Goal: Transaction & Acquisition: Obtain resource

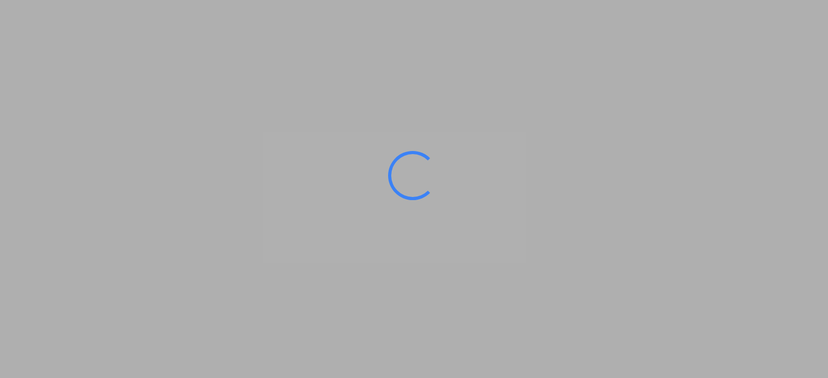
click at [159, 245] on ms-splash-screen at bounding box center [414, 189] width 828 height 378
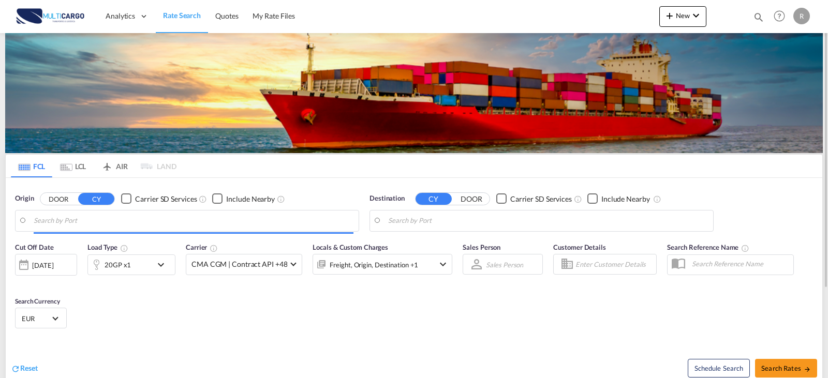
type input "[GEOGRAPHIC_DATA] ([GEOGRAPHIC_DATA]), PTLIS"
type input "[GEOGRAPHIC_DATA], MXVER"
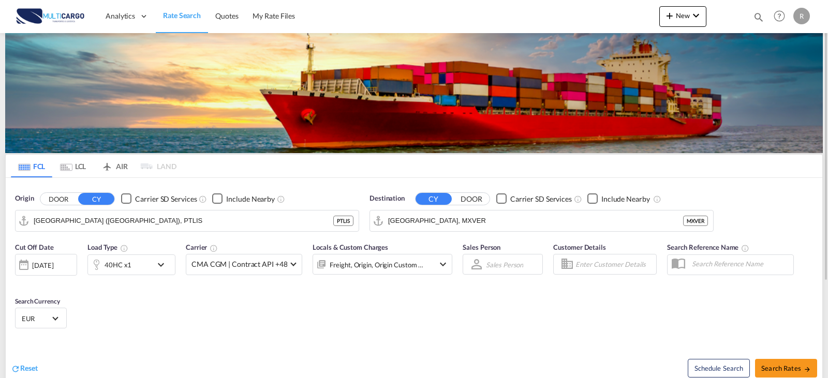
drag, startPoint x: 741, startPoint y: 18, endPoint x: 754, endPoint y: 20, distance: 13.6
click at [743, 20] on div at bounding box center [727, 16] width 40 height 31
click at [756, 20] on md-icon "icon-magnify" at bounding box center [758, 16] width 11 height 11
click at [604, 22] on select "Quotes" at bounding box center [593, 17] width 49 height 19
select select "Quotes"
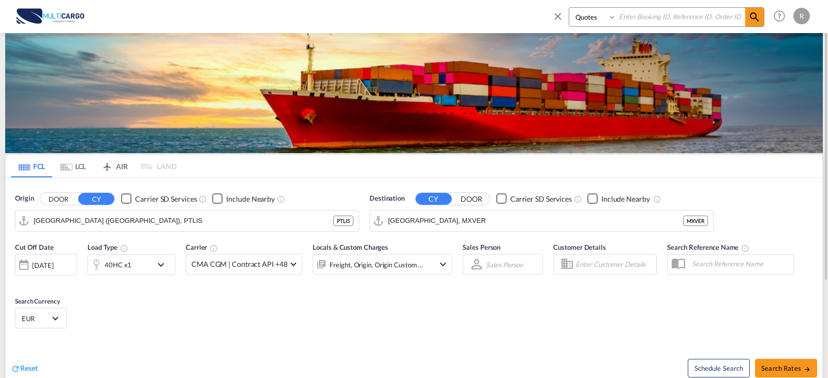
click at [569, 8] on select "Quotes" at bounding box center [593, 17] width 49 height 19
drag, startPoint x: 652, startPoint y: 22, endPoint x: 660, endPoint y: 22, distance: 8.3
click at [652, 22] on input at bounding box center [680, 17] width 129 height 18
type input "8685"
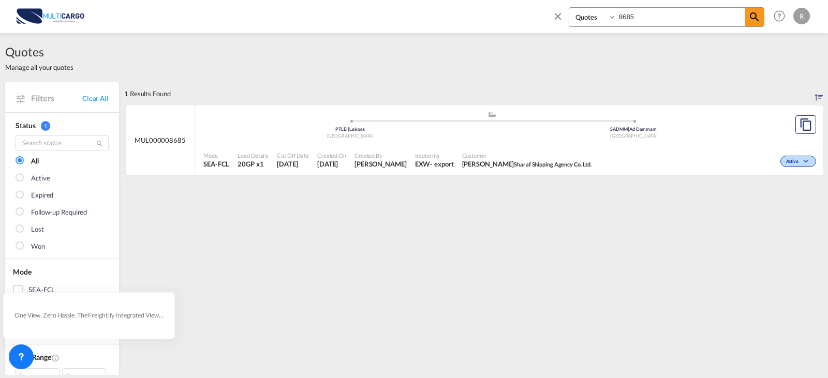
click at [636, 142] on div ".a{fill:#aaa8ad;} .a{fill:#aaa8ad;} PTLEI | Leixoes Portugal SADMM | Ad Dammam …" at bounding box center [491, 128] width 577 height 34
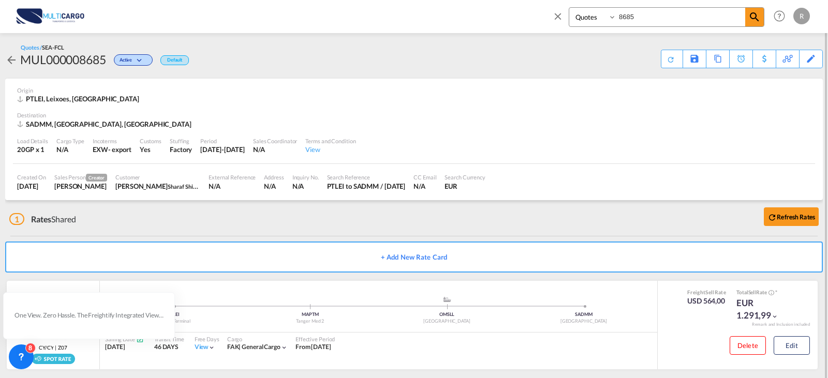
scroll to position [9, 0]
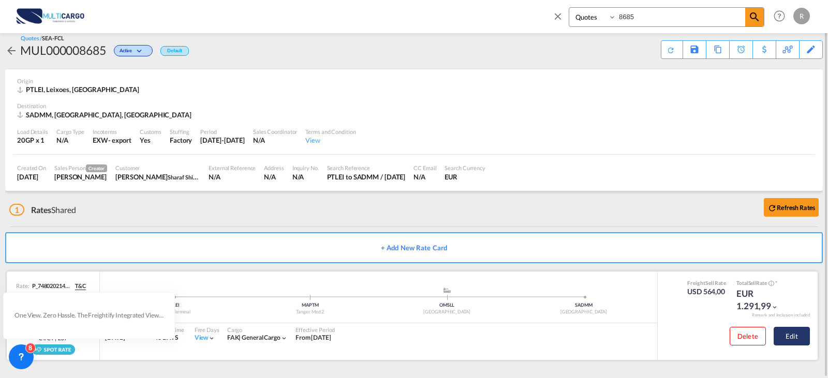
click at [797, 337] on button "Edit" at bounding box center [792, 336] width 36 height 19
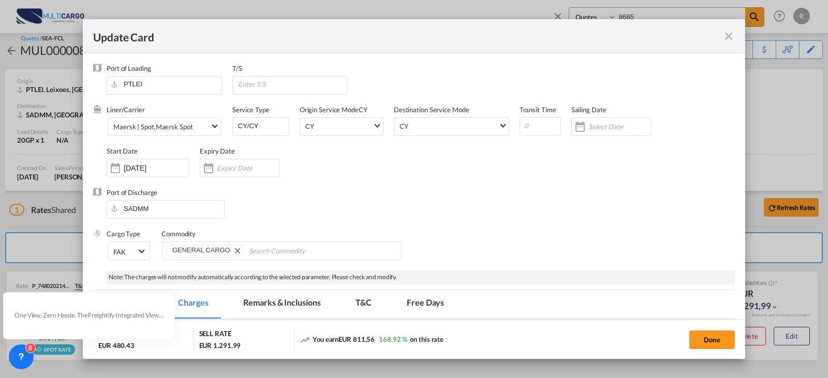
select select "per container"
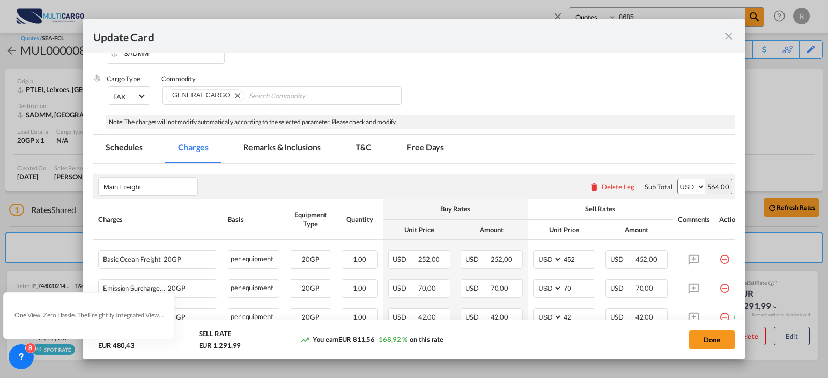
scroll to position [207, 0]
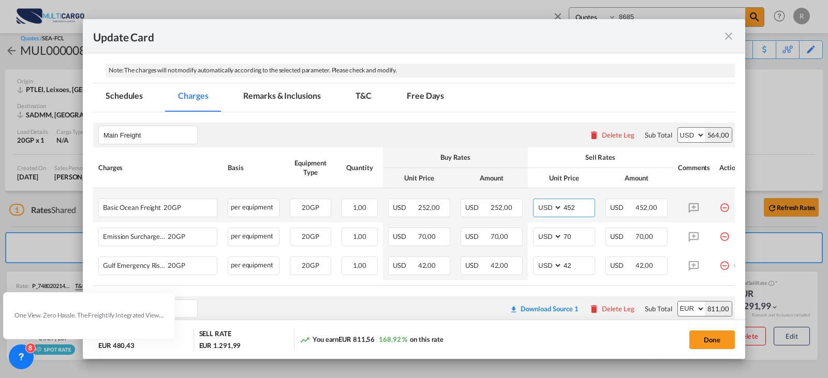
click at [575, 210] on input "452" at bounding box center [579, 207] width 32 height 16
type input "427"
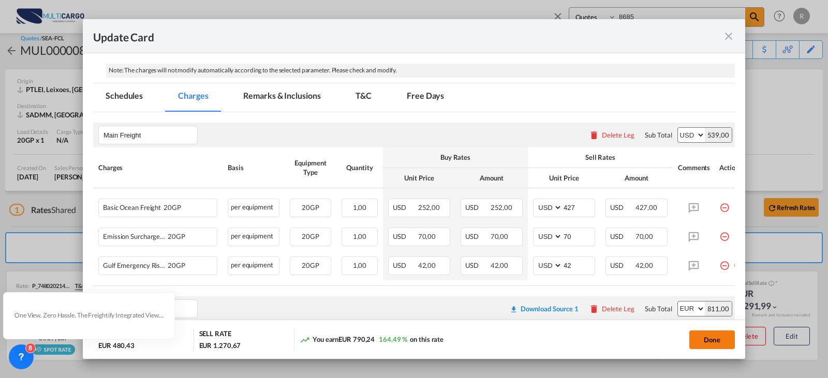
click at [708, 335] on button "Done" at bounding box center [712, 340] width 46 height 19
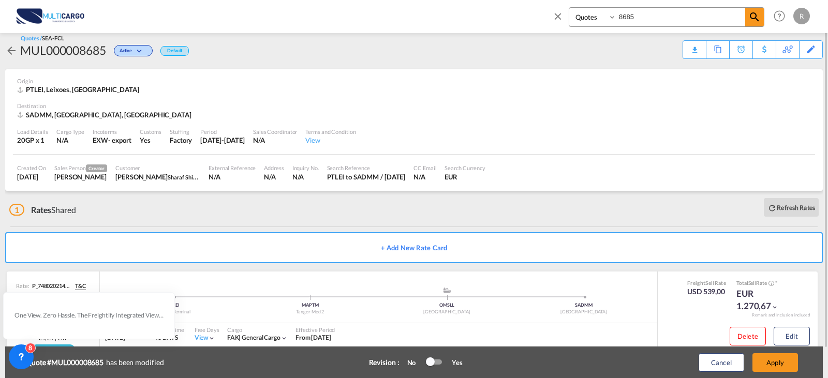
drag, startPoint x: 431, startPoint y: 361, endPoint x: 481, endPoint y: 375, distance: 52.1
click at [434, 362] on div at bounding box center [430, 362] width 9 height 9
click at [776, 370] on button "Apply" at bounding box center [776, 363] width 46 height 19
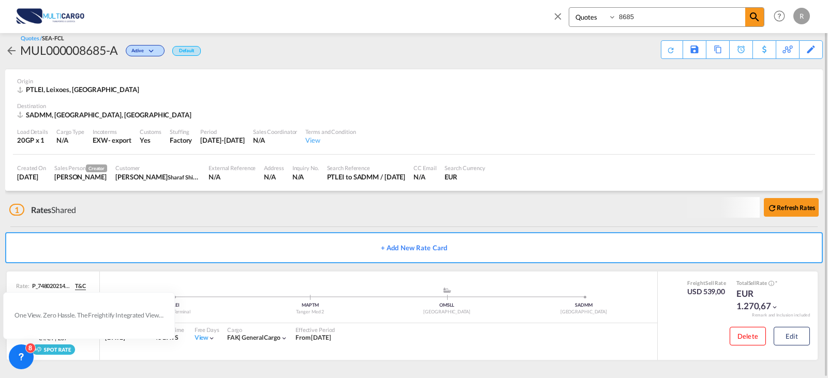
scroll to position [9, 0]
click at [671, 52] on div "Download Quote" at bounding box center [651, 49] width 53 height 17
click at [555, 14] on md-icon "icon-close" at bounding box center [557, 15] width 11 height 11
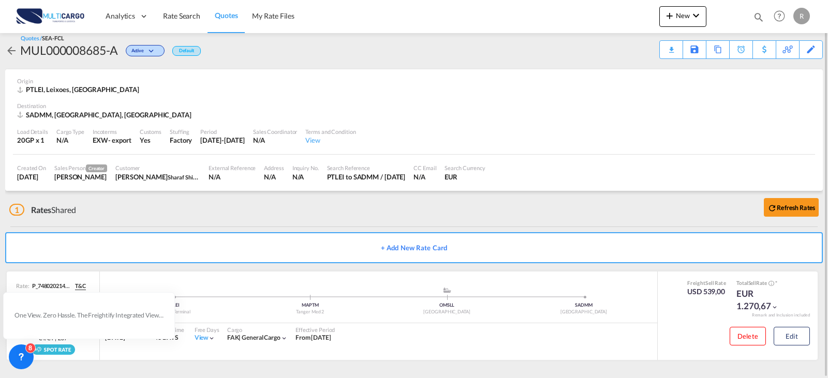
drag, startPoint x: 188, startPoint y: 22, endPoint x: 185, endPoint y: 48, distance: 26.1
click at [188, 22] on link "Rate Search" at bounding box center [182, 16] width 52 height 34
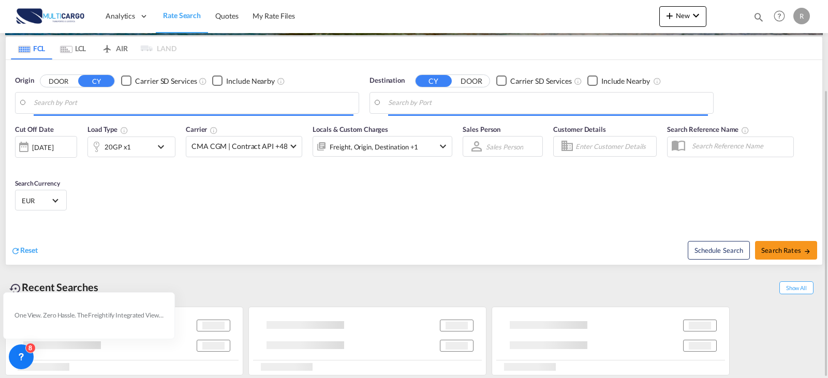
scroll to position [118, 0]
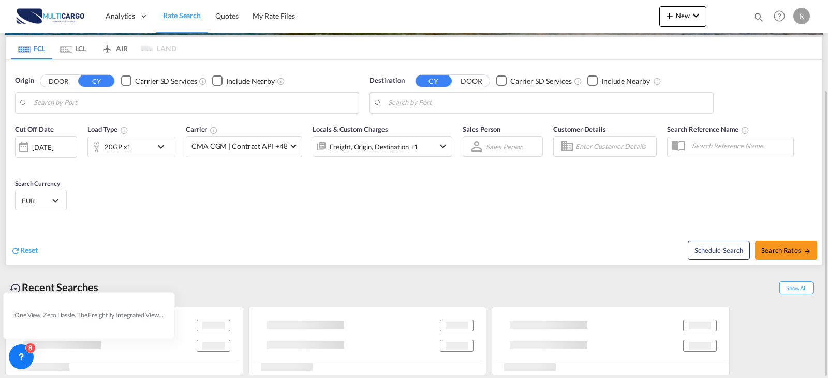
click at [138, 119] on div "Cut Off Date [DATE] [DATE] Load Type 20GP x1 Carrier CMA CGM | Contract API +48…" at bounding box center [414, 169] width 817 height 101
type input "[GEOGRAPHIC_DATA] ([GEOGRAPHIC_DATA]), PTLIS"
type input "[GEOGRAPHIC_DATA], MXVER"
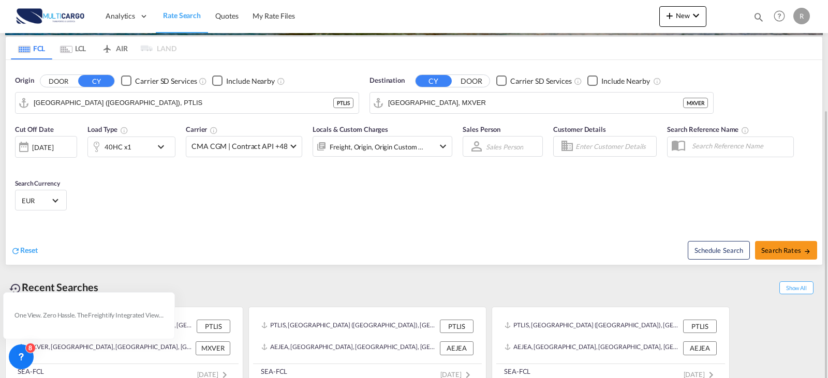
scroll to position [131, 0]
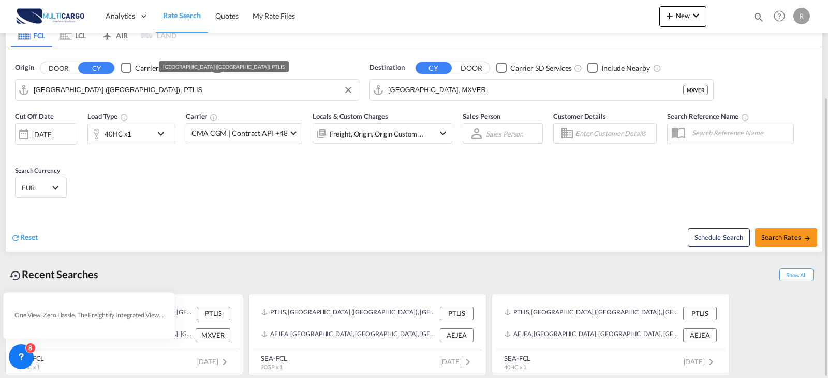
click at [166, 95] on input "[GEOGRAPHIC_DATA] ([GEOGRAPHIC_DATA]), PTLIS" at bounding box center [194, 90] width 320 height 16
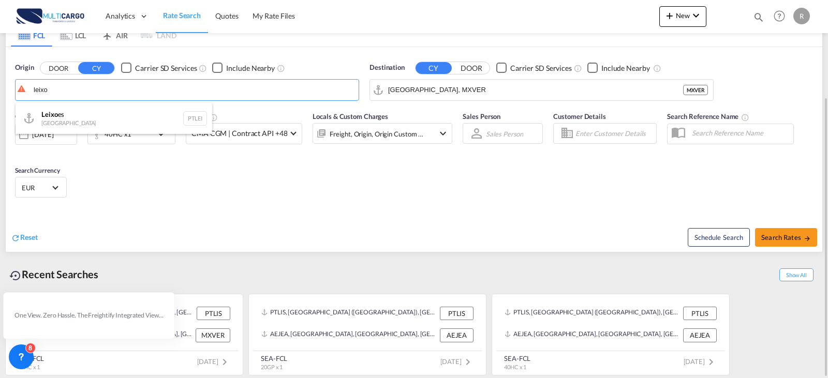
drag, startPoint x: 98, startPoint y: 128, endPoint x: 475, endPoint y: 108, distance: 376.8
click at [98, 127] on div "Leixo es Portugal PTLEI" at bounding box center [114, 118] width 197 height 31
type input "Leixoes, PTLEI"
click at [472, 95] on input "[GEOGRAPHIC_DATA], MXVER" at bounding box center [548, 90] width 320 height 16
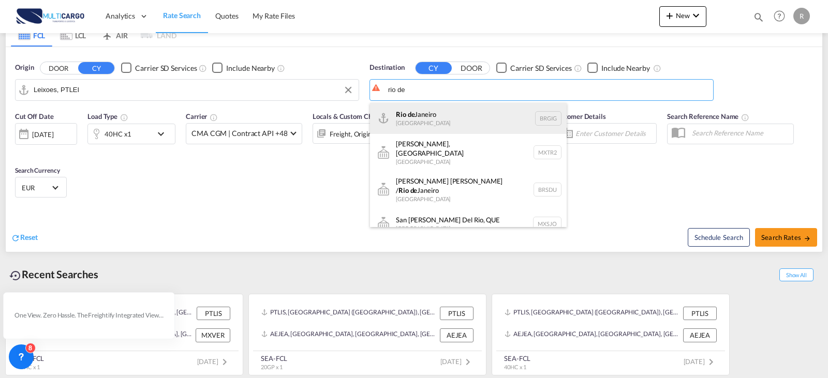
click at [408, 130] on div "[GEOGRAPHIC_DATA] [GEOGRAPHIC_DATA] BRGIG" at bounding box center [468, 118] width 197 height 31
type input "[GEOGRAPHIC_DATA], BRGIG"
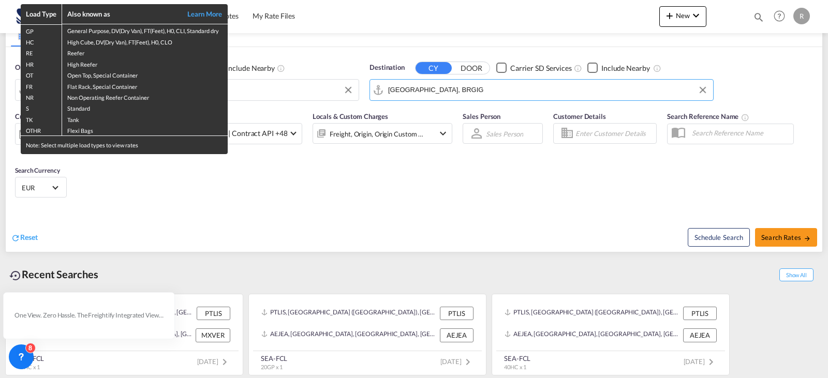
drag, startPoint x: 286, startPoint y: 227, endPoint x: 195, endPoint y: 178, distance: 103.5
click at [286, 227] on div "Load Type Also known as Learn More GP General Purpose, DV(Dry Van), FT(Feet), H…" at bounding box center [414, 189] width 828 height 378
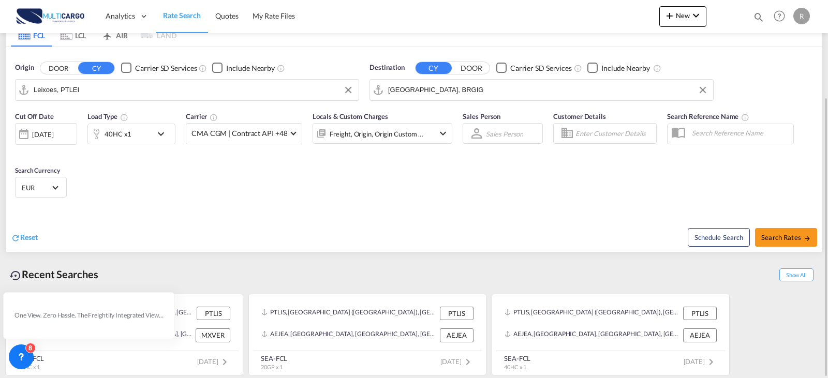
click at [142, 136] on div "40HC x1" at bounding box center [120, 134] width 64 height 21
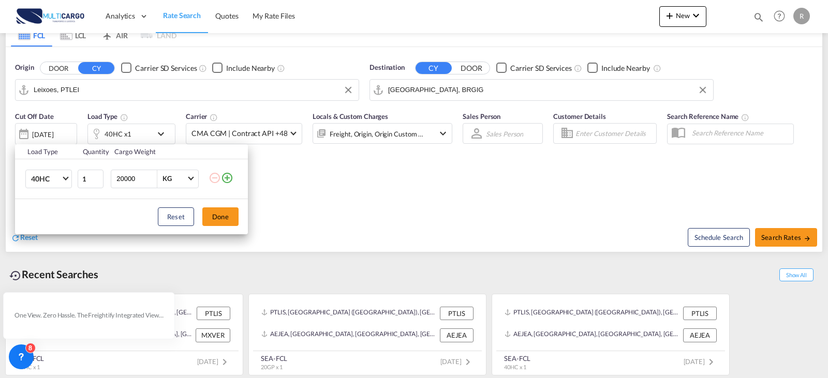
click at [243, 179] on td at bounding box center [228, 179] width 39 height 40
click at [224, 173] on md-icon "icon-plus-circle-outline" at bounding box center [227, 178] width 12 height 12
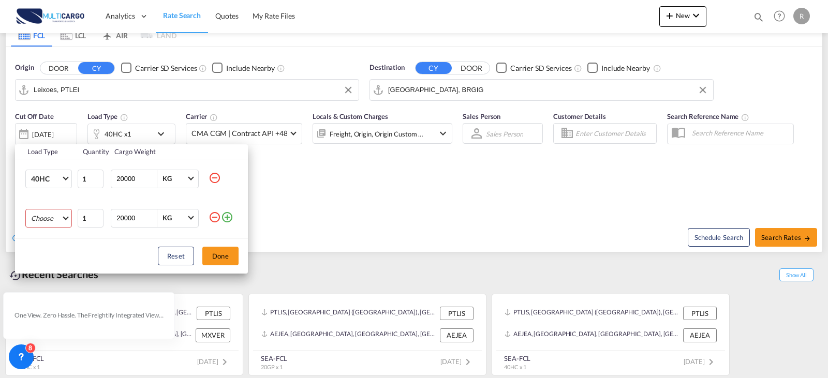
click at [36, 219] on md-select "Choose 20GP 40GP 40HC 45HC 20RE 40RE 40HR 20OT 40OT 20FR 40FR 40NR 20NR 45S 20T…" at bounding box center [48, 218] width 47 height 19
drag, startPoint x: 49, startPoint y: 223, endPoint x: 101, endPoint y: 239, distance: 54.5
click at [50, 223] on md-option "20GP" at bounding box center [58, 218] width 70 height 25
click at [219, 256] on button "Done" at bounding box center [220, 256] width 36 height 19
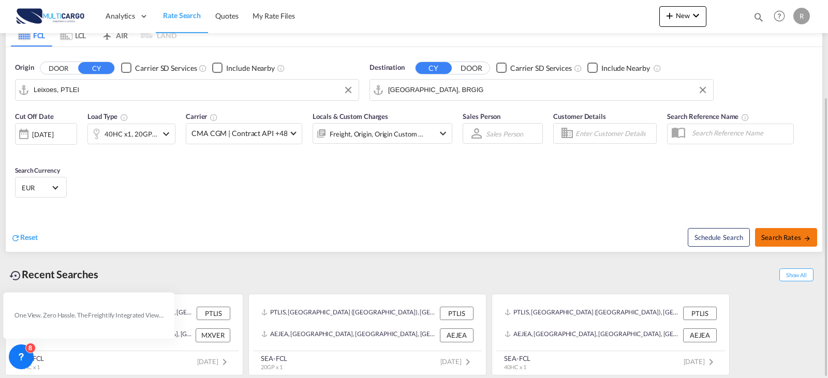
click at [777, 242] on button "Search Rates" at bounding box center [786, 237] width 62 height 19
type input "PTLEI to BRGIG / [DATE]"
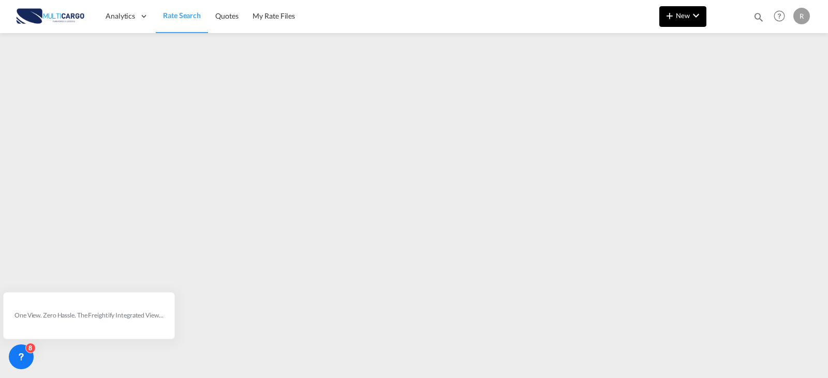
click at [720, 16] on div at bounding box center [727, 16] width 40 height 31
click at [703, 16] on button "New" at bounding box center [682, 16] width 47 height 21
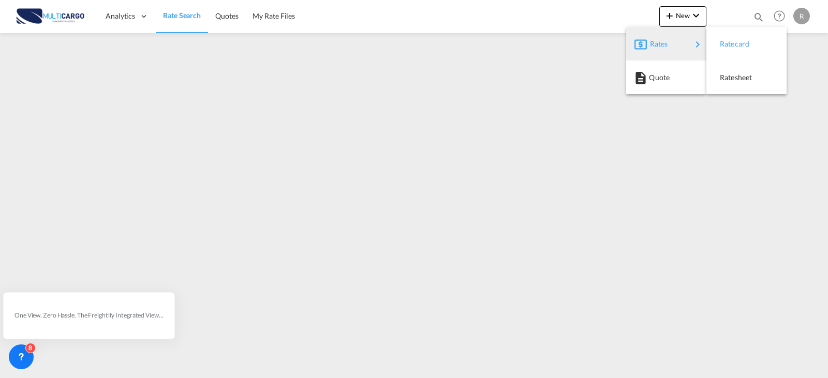
click at [729, 43] on span "Ratecard" at bounding box center [725, 44] width 11 height 21
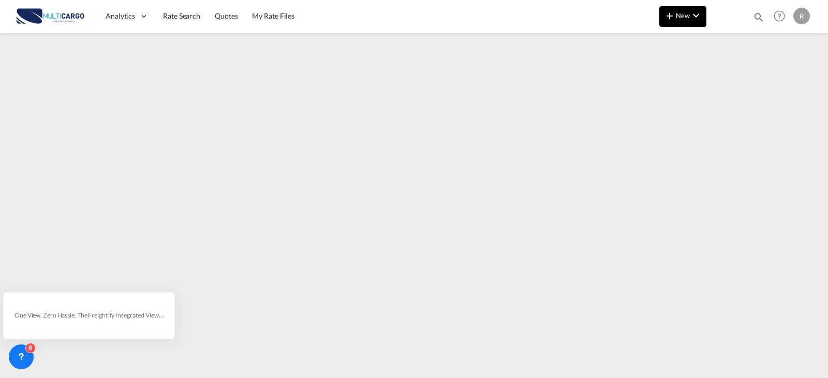
click at [675, 20] on md-icon "icon-plus 400-fg" at bounding box center [670, 15] width 12 height 12
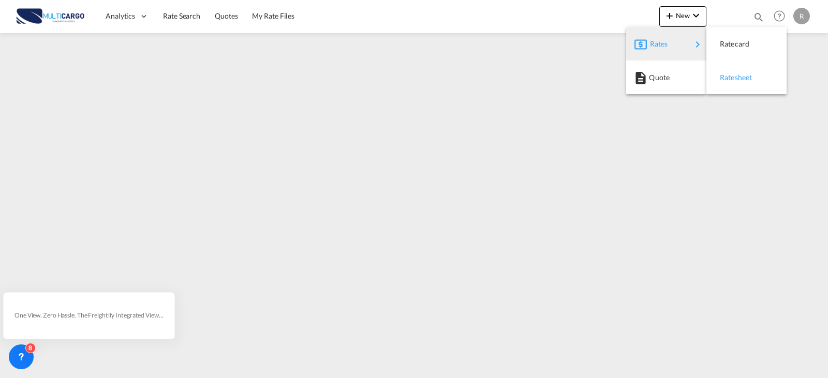
click at [731, 78] on span "Ratesheet" at bounding box center [725, 77] width 11 height 21
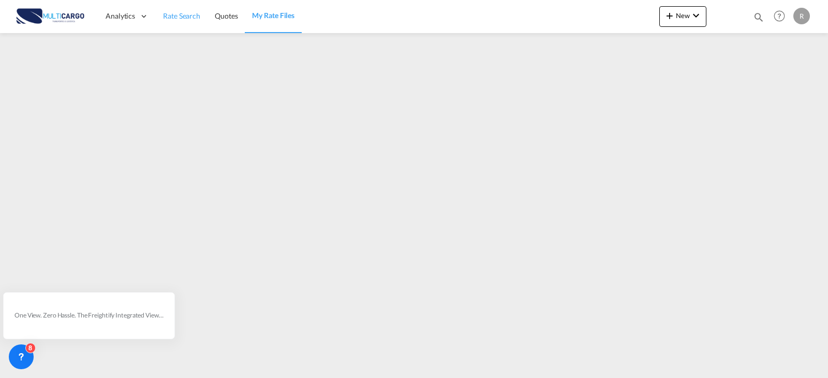
click at [195, 16] on span "Rate Search" at bounding box center [181, 15] width 37 height 9
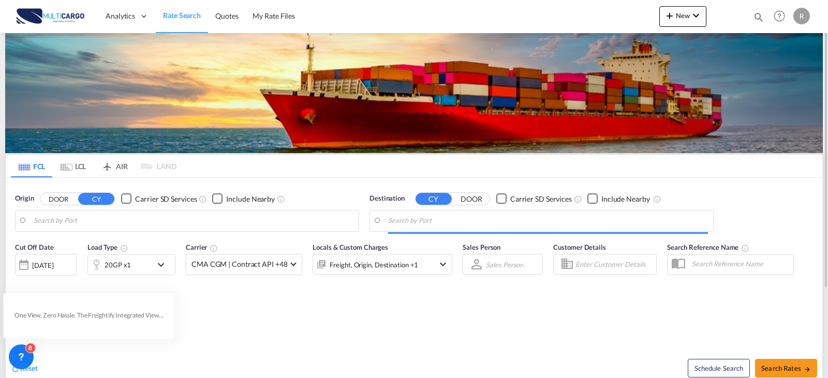
type input "Leixoes, PTLEI"
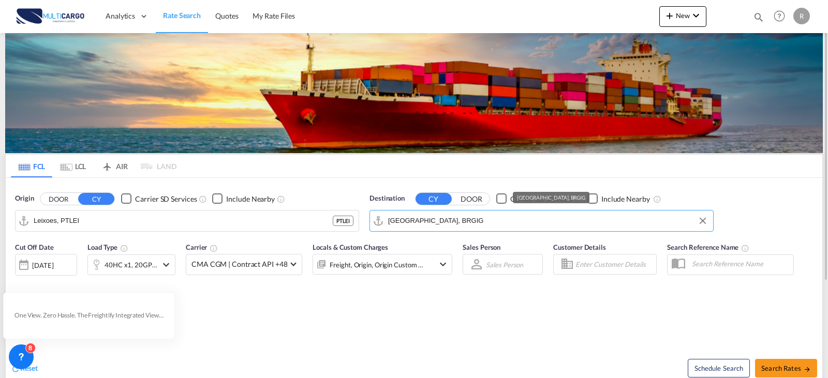
click at [474, 222] on input "[GEOGRAPHIC_DATA], BRGIG" at bounding box center [548, 221] width 320 height 16
type input "L"
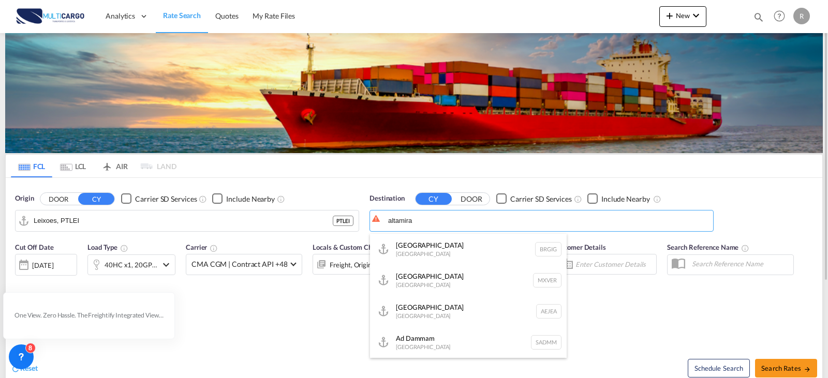
type input "altamira"
click at [40, 193] on button "DOOR" at bounding box center [58, 199] width 36 height 12
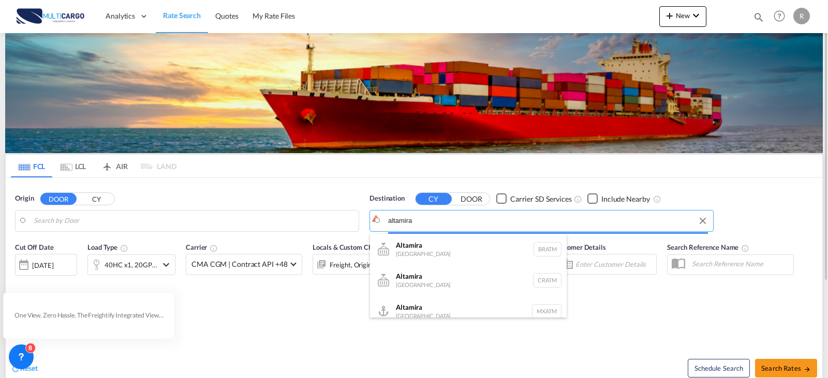
click at [452, 224] on body "Analytics Reports Dashboard Rate Search Quotes My Rate Files Analytics" at bounding box center [414, 189] width 828 height 378
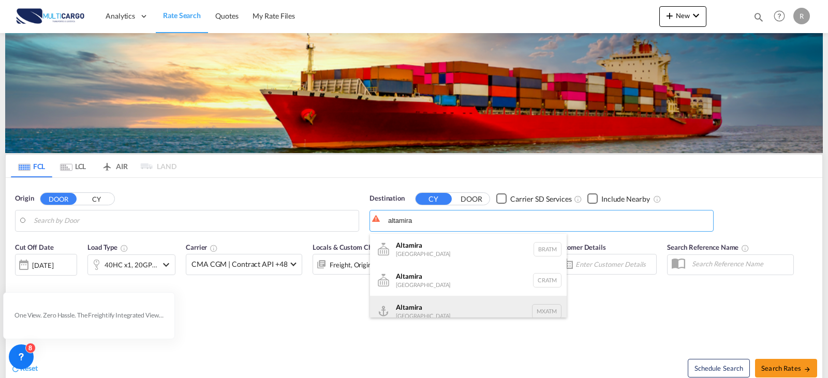
click at [457, 306] on div "Altamira [GEOGRAPHIC_DATA] MXATM" at bounding box center [468, 311] width 197 height 31
type input "Altamira, MXATM"
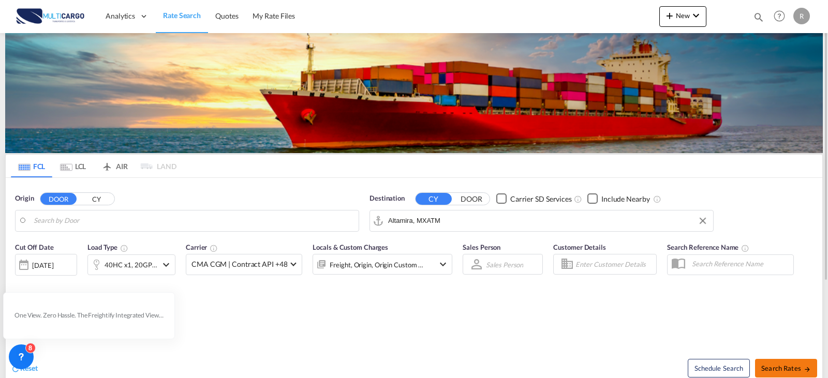
click at [779, 367] on span "Search Rates" at bounding box center [786, 368] width 50 height 8
click at [778, 365] on span "Search Rates" at bounding box center [786, 368] width 50 height 8
click at [774, 365] on span "Search Rates" at bounding box center [786, 368] width 50 height 8
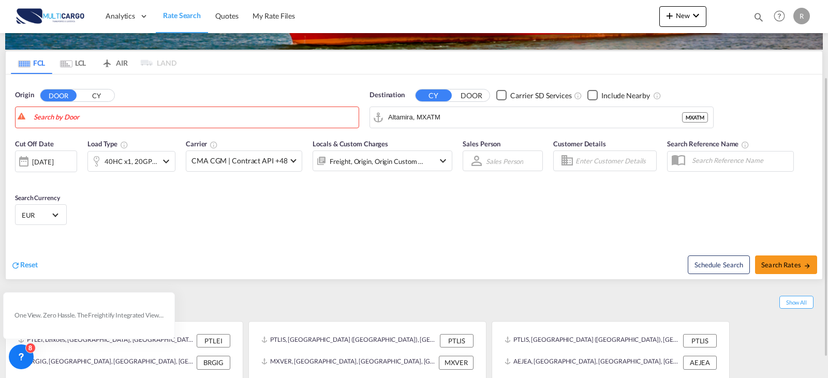
scroll to position [131, 0]
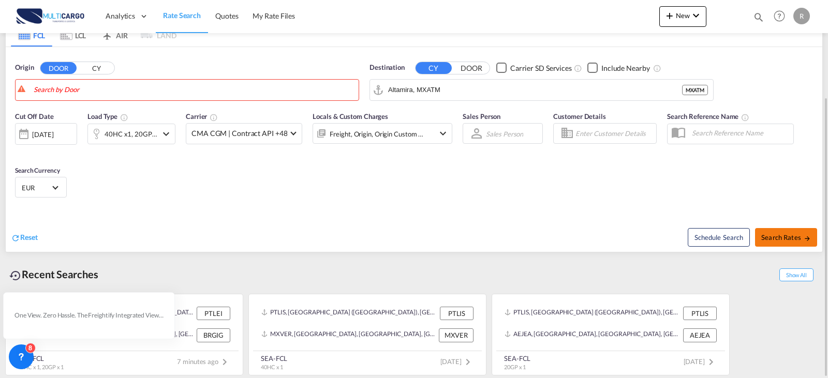
click at [770, 238] on span "Search Rates" at bounding box center [786, 237] width 50 height 8
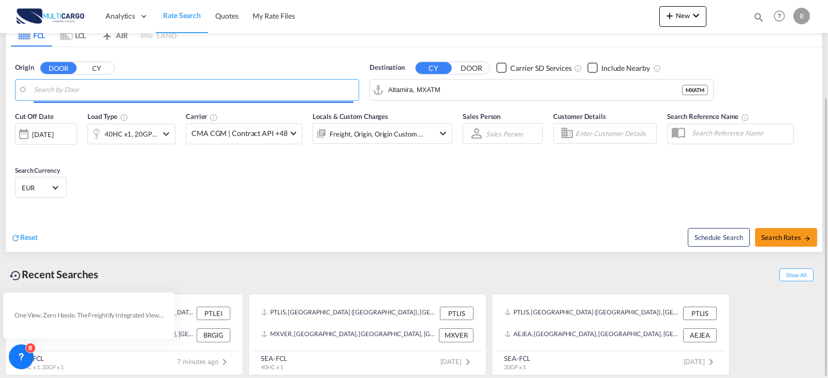
click at [223, 94] on input "Search by Door" at bounding box center [194, 90] width 320 height 16
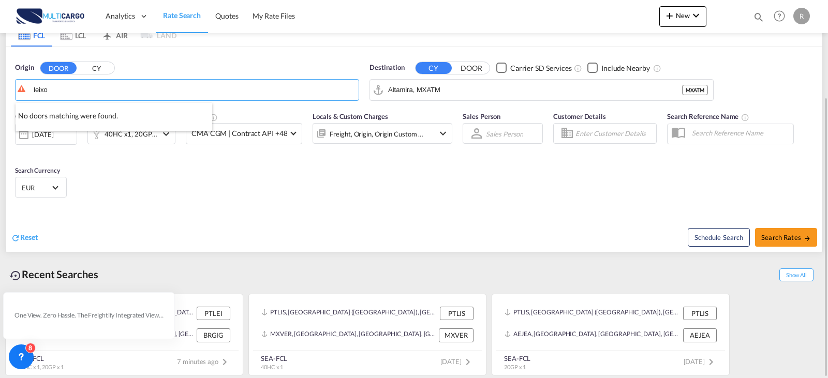
type input "leixo"
click at [109, 107] on li "No doors matching were found." at bounding box center [114, 112] width 197 height 18
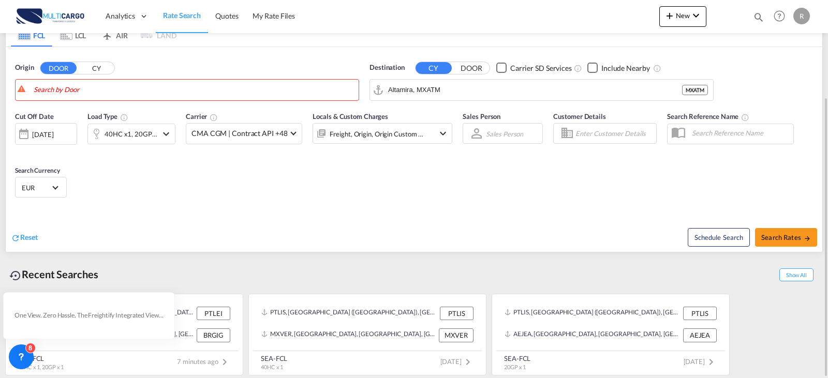
click at [101, 66] on button "CY" at bounding box center [96, 68] width 36 height 12
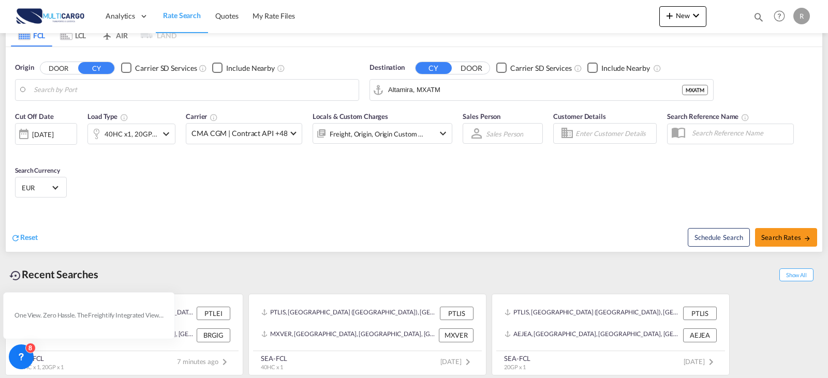
click at [101, 90] on body "Analytics Reports Dashboard Rate Search Quotes My Rate Files Analytics" at bounding box center [414, 189] width 828 height 378
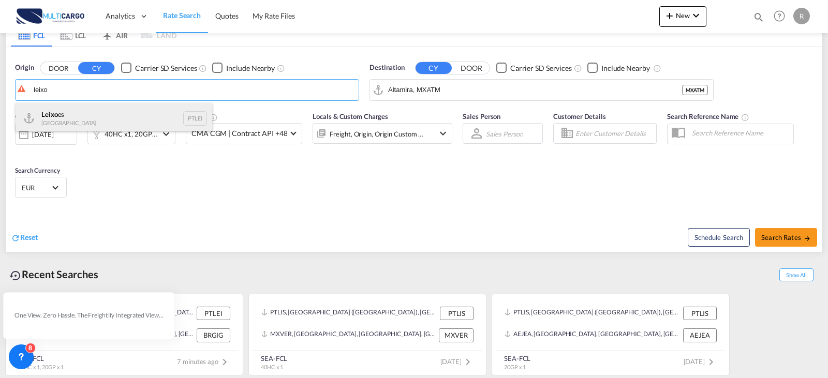
click at [83, 116] on div "Leixo es Portugal PTLEI" at bounding box center [114, 118] width 197 height 31
type input "Leixoes, PTLEI"
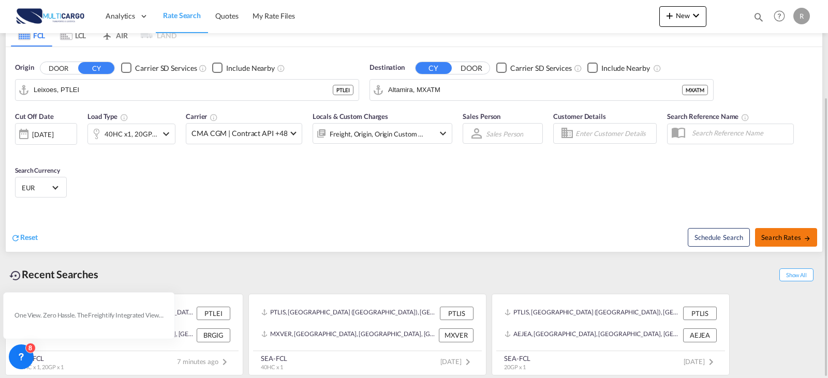
click at [776, 234] on span "Search Rates" at bounding box center [786, 237] width 50 height 8
type input "PTLEI to MXATM / [DATE]"
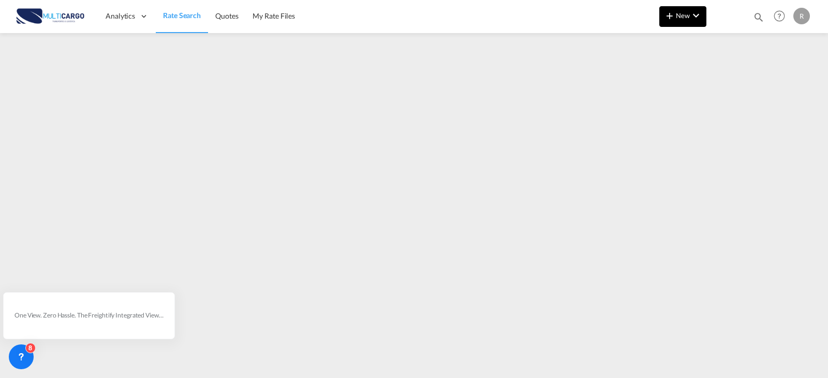
click at [675, 26] on button "New" at bounding box center [682, 16] width 47 height 21
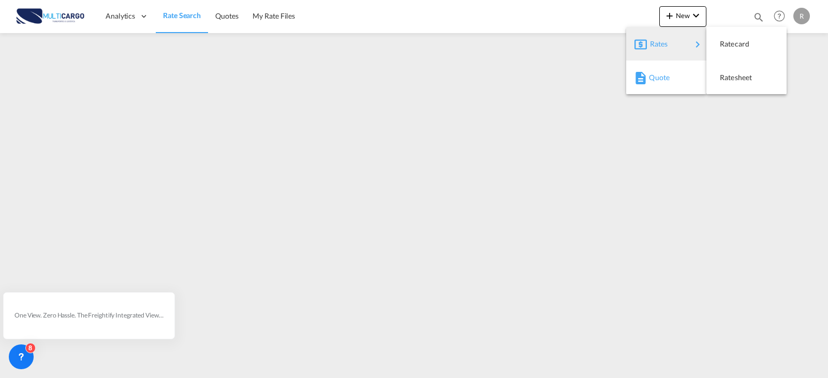
click at [660, 80] on span "Quote" at bounding box center [654, 77] width 11 height 21
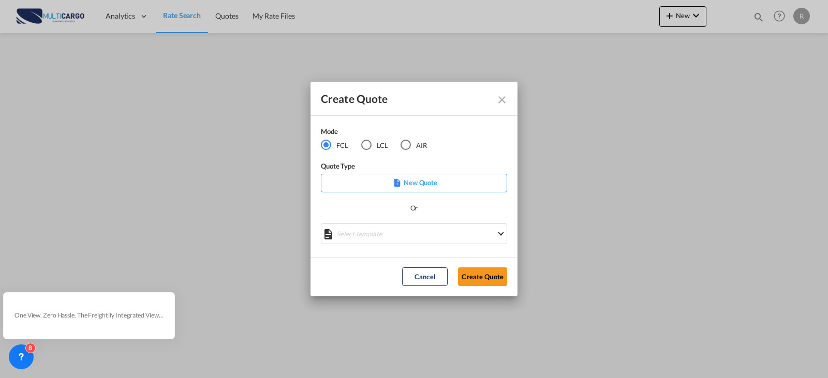
click at [424, 179] on p "New Quote" at bounding box center [414, 183] width 179 height 10
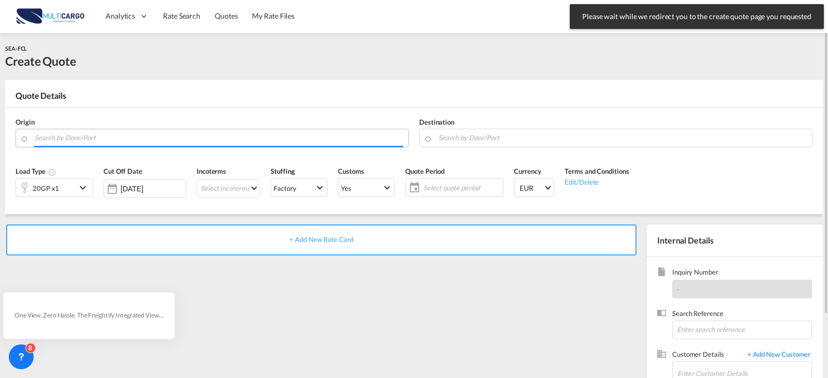
click at [168, 140] on input "Search by Door/Port" at bounding box center [219, 138] width 369 height 18
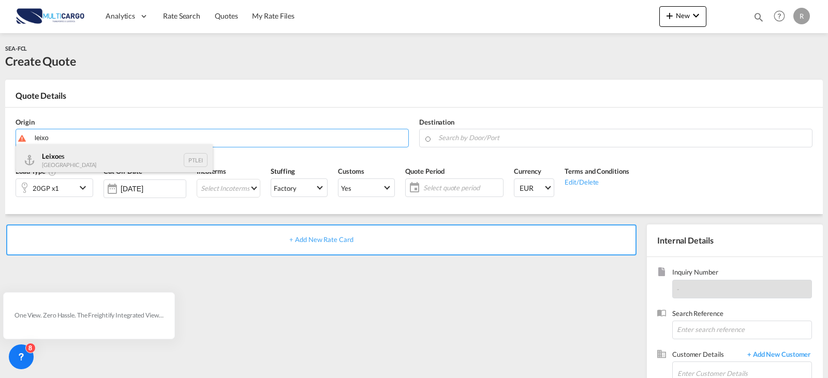
click at [157, 154] on div "Leixo es Portugal PTLEI" at bounding box center [114, 159] width 197 height 31
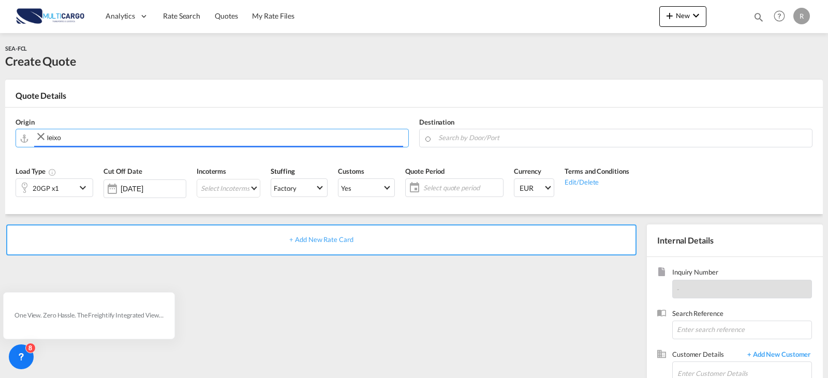
type input "Leixoes, PTLEI"
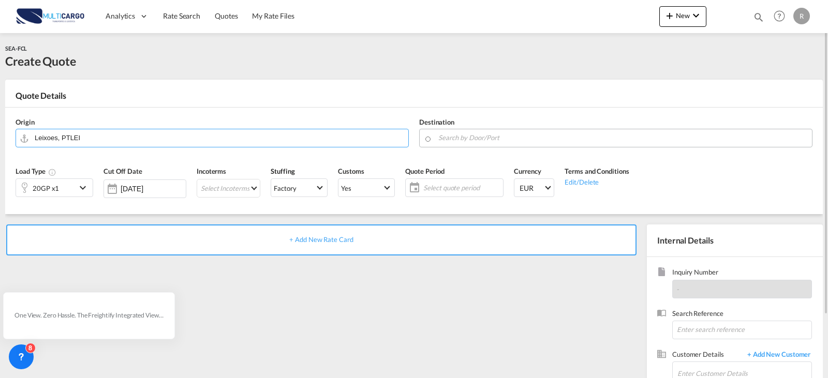
click at [472, 134] on input "Search by Door/Port" at bounding box center [622, 138] width 369 height 18
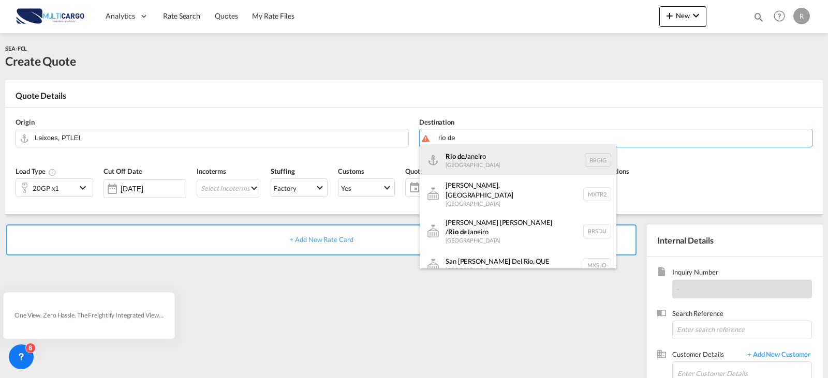
click at [495, 161] on div "[GEOGRAPHIC_DATA] [GEOGRAPHIC_DATA] BRGIG" at bounding box center [518, 159] width 197 height 31
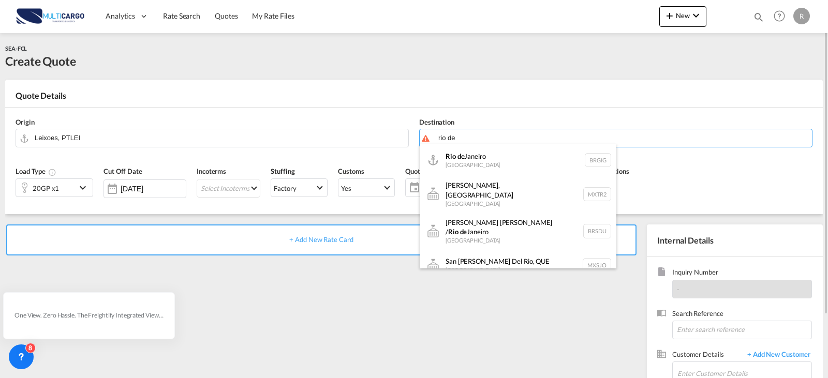
type input "[GEOGRAPHIC_DATA], BRGIG"
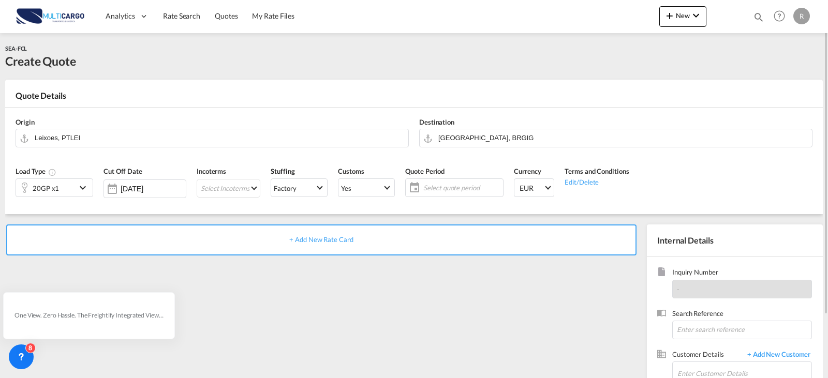
click at [79, 190] on md-icon "icon-chevron-down" at bounding box center [85, 188] width 16 height 12
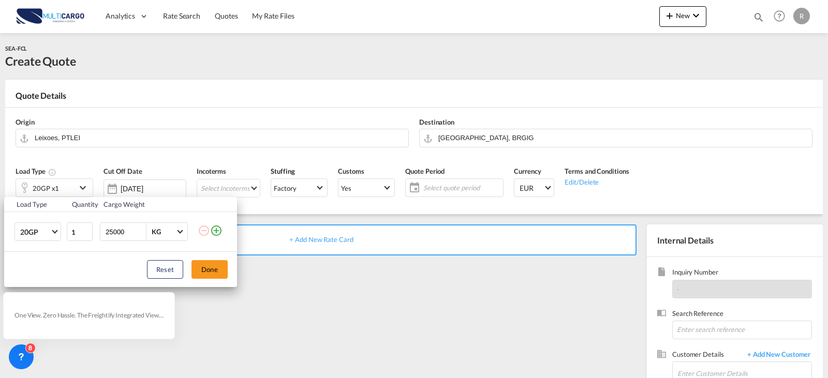
click at [219, 236] on md-icon "icon-plus-circle-outline" at bounding box center [216, 231] width 12 height 12
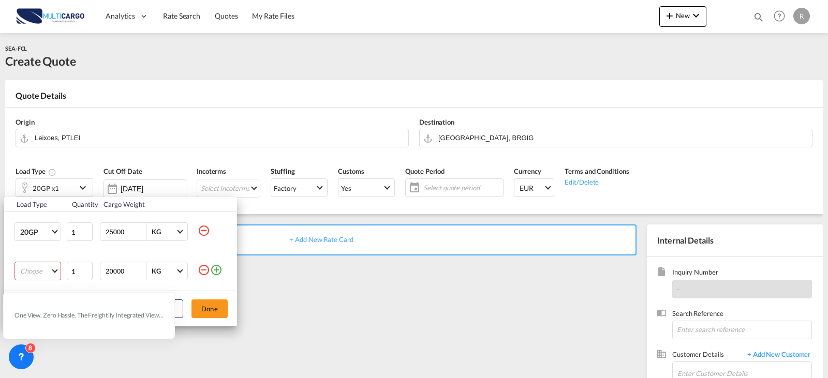
click at [41, 270] on md-select "Choose 20GP 40GP 40HC 45HC 20RE 40RE 40HR 20OT 40OT 20FR 40FR 40NR 20NR 45S 20T…" at bounding box center [37, 271] width 47 height 19
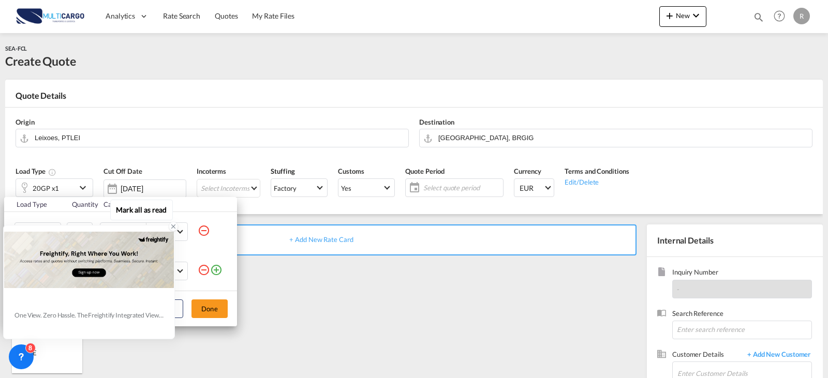
click at [174, 226] on icon at bounding box center [174, 227] width 4 height 4
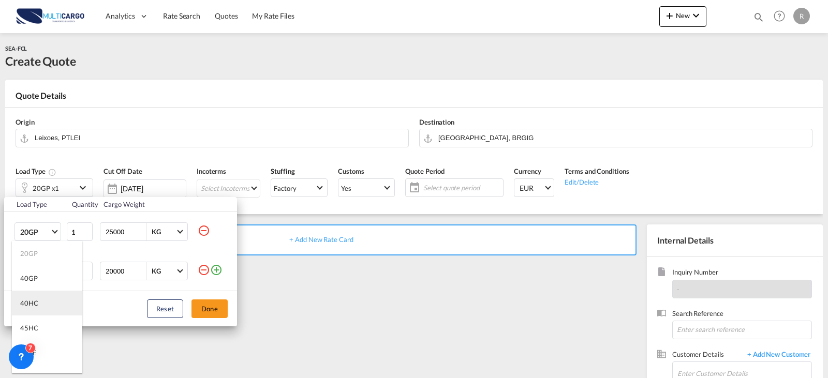
click at [41, 311] on md-option "40HC" at bounding box center [47, 303] width 70 height 25
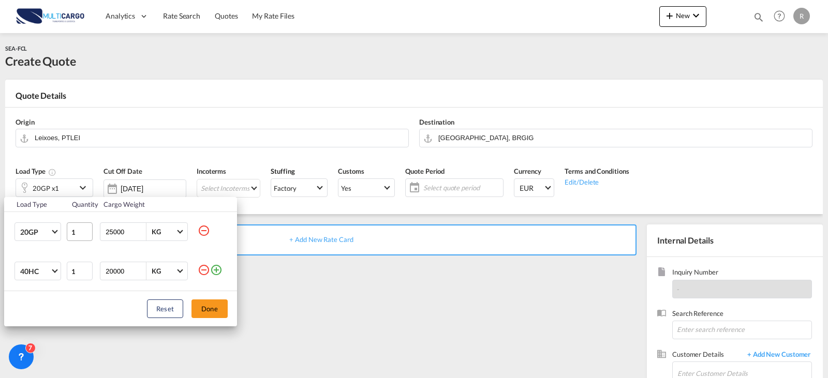
click at [73, 229] on tr "20GP 20GP 40GP 40HC 45HC 20RE 40RE 40HR 20OT 40OT 20FR 40FR 40NR 20NR 45S 20TK …" at bounding box center [120, 232] width 233 height 40
type input "20000"
drag, startPoint x: 217, startPoint y: 313, endPoint x: 277, endPoint y: 284, distance: 67.1
click at [219, 310] on button "Done" at bounding box center [210, 309] width 36 height 19
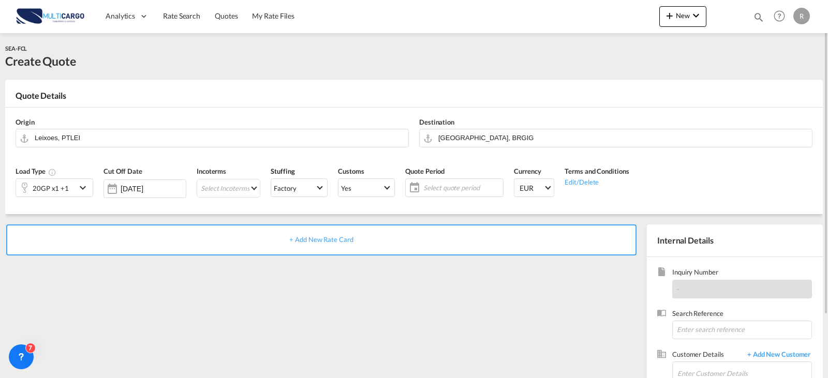
click at [455, 184] on span "Select quote period" at bounding box center [461, 187] width 77 height 9
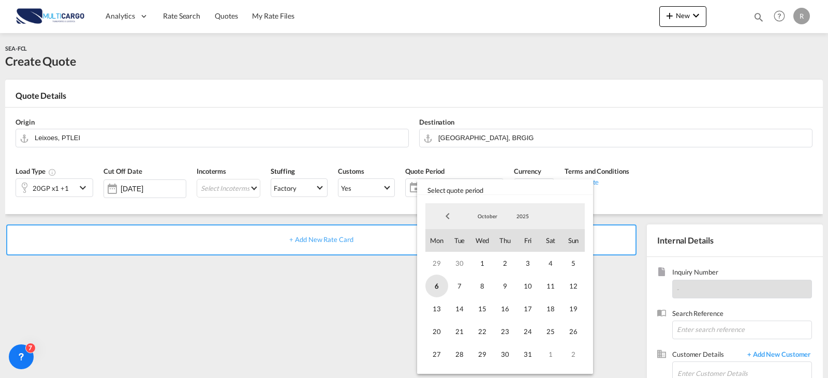
drag, startPoint x: 436, startPoint y: 285, endPoint x: 481, endPoint y: 331, distance: 64.0
click at [436, 290] on span "6" at bounding box center [436, 286] width 23 height 23
click at [535, 355] on span "31" at bounding box center [528, 354] width 23 height 23
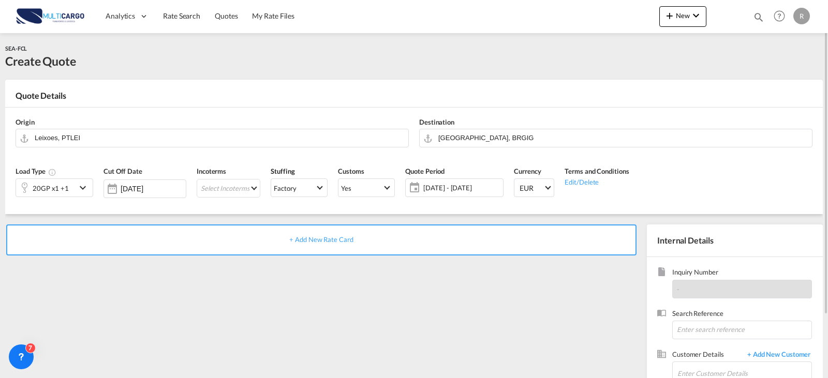
click at [273, 229] on div "+ Add New Rate Card" at bounding box center [321, 240] width 630 height 31
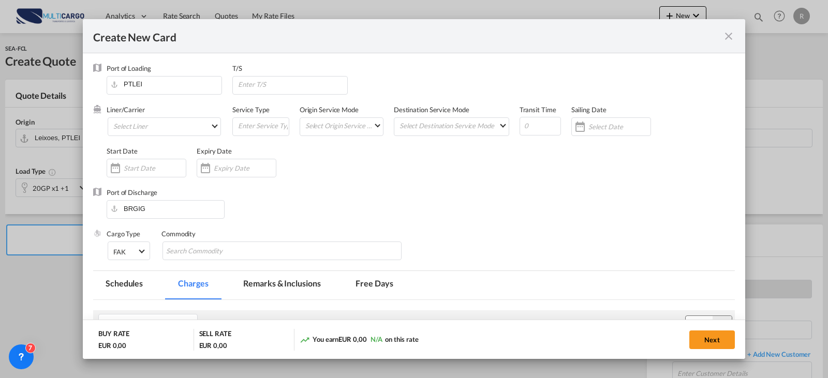
type input "Basic Ocean Freight"
select select "per equipment"
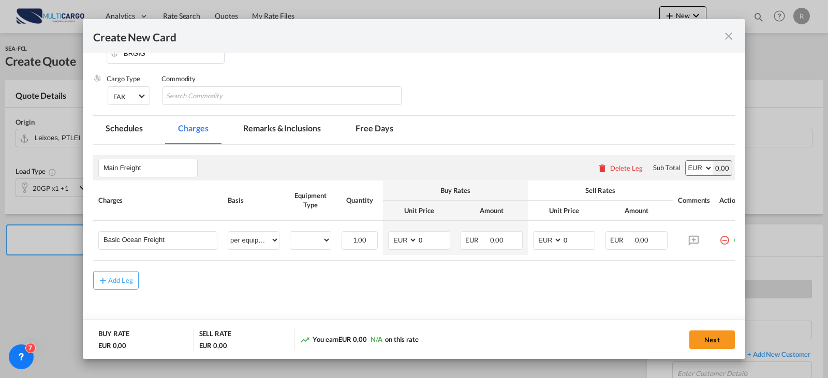
scroll to position [52, 0]
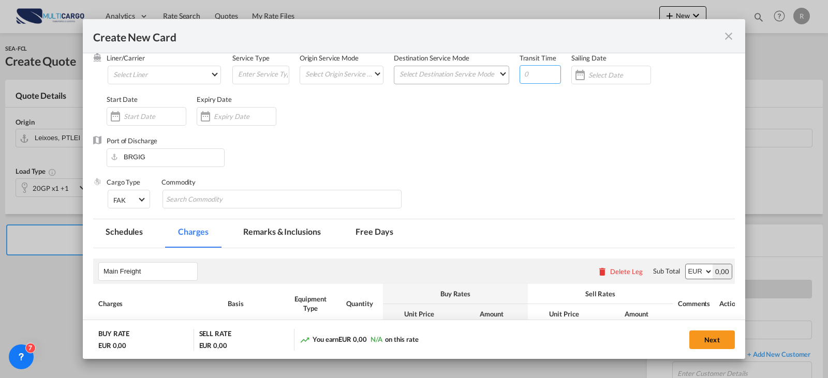
drag, startPoint x: 535, startPoint y: 78, endPoint x: 502, endPoint y: 78, distance: 33.6
click at [502, 78] on div "Liner/Carrier Select Liner Atlantic Container Line (ACL) [PERSON_NAME] Transpor…" at bounding box center [421, 94] width 628 height 83
type input "19"
click at [217, 121] on input "Create New Card ..." at bounding box center [245, 116] width 62 height 8
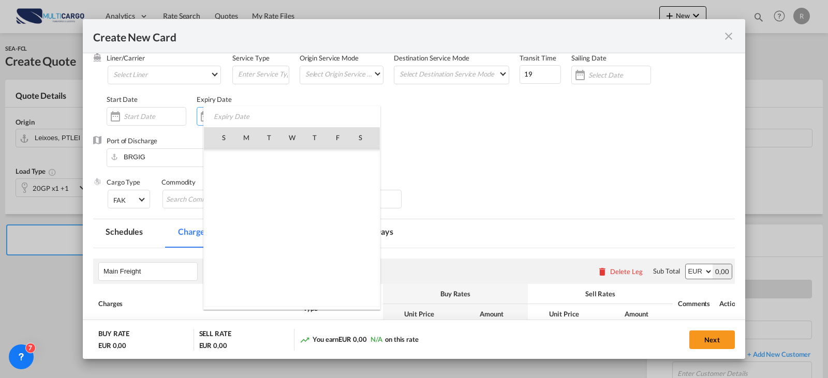
scroll to position [239896, 0]
click at [338, 261] on td "31" at bounding box center [337, 251] width 23 height 23
type input "[DATE]"
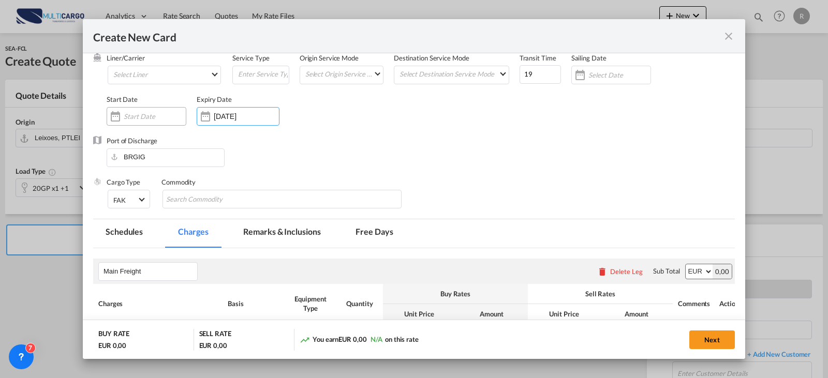
scroll to position [0, 0]
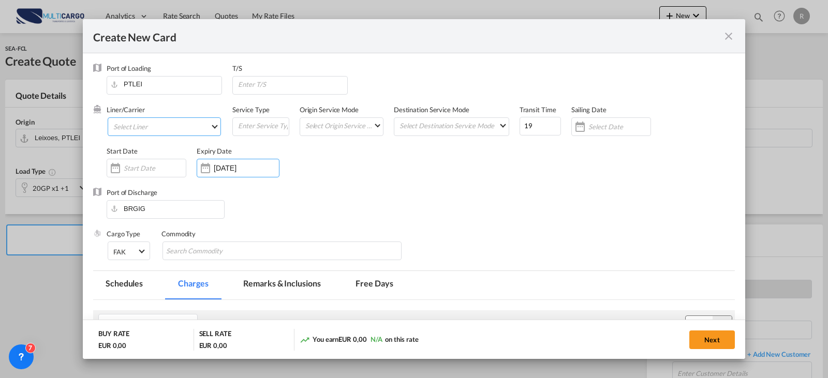
click at [164, 125] on md-select "Select Liner Atlantic Container Line (ACL) [PERSON_NAME] Transport ([GEOGRAPHIC…" at bounding box center [164, 126] width 113 height 19
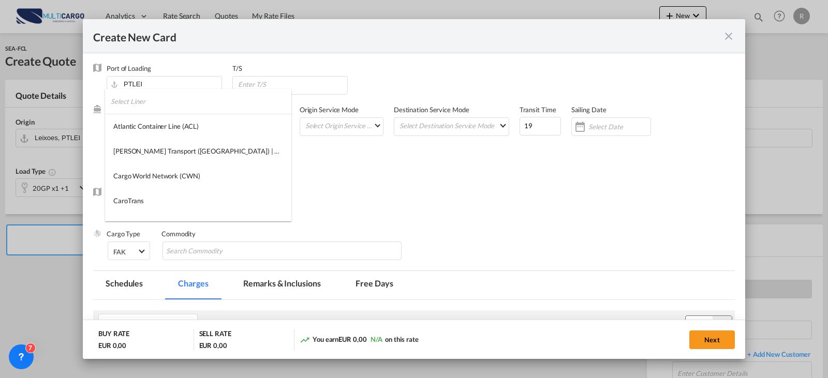
type md-option "275"
type md-option "12"
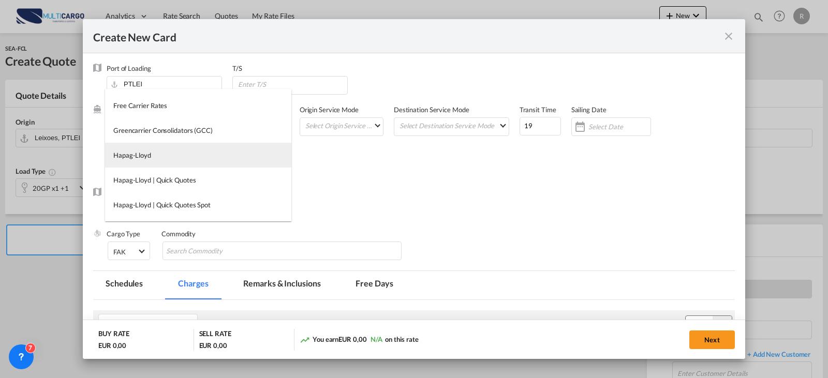
click at [167, 161] on md-option "Hapag-Lloyd" at bounding box center [198, 155] width 186 height 25
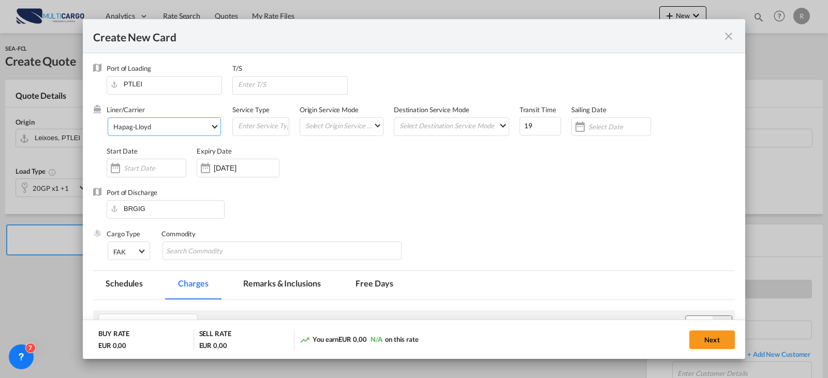
scroll to position [182, 0]
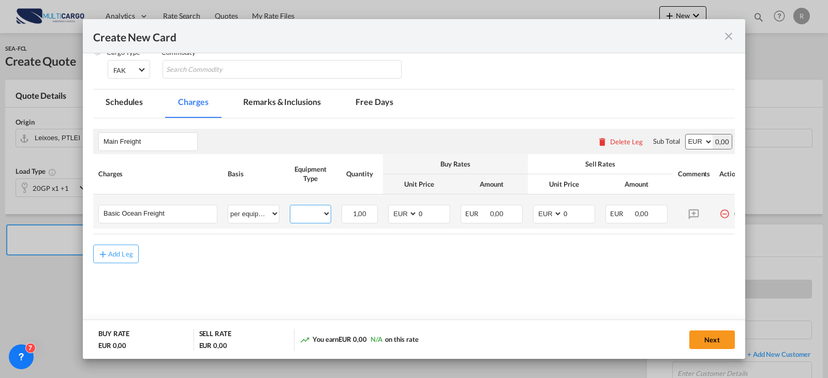
click at [303, 215] on select "20GP 40HC" at bounding box center [310, 214] width 40 height 14
select select "20GP"
click at [290, 207] on select "20GP 40HC" at bounding box center [310, 214] width 40 height 14
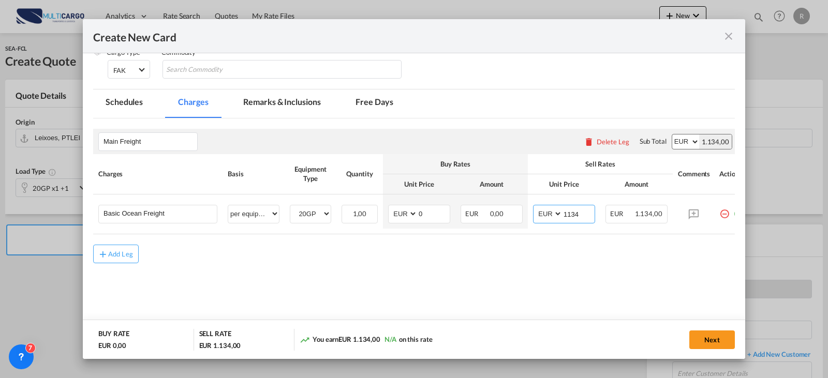
type input "1134"
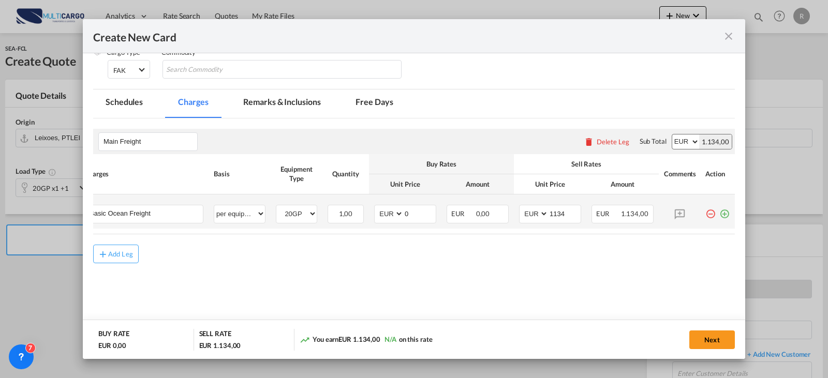
click at [723, 216] on td "Create New Card ..." at bounding box center [717, 212] width 35 height 34
drag, startPoint x: 719, startPoint y: 216, endPoint x: 601, endPoint y: 227, distance: 118.0
click at [719, 215] on md-icon "icon-plus-circle-outline green-400-fg" at bounding box center [724, 210] width 10 height 10
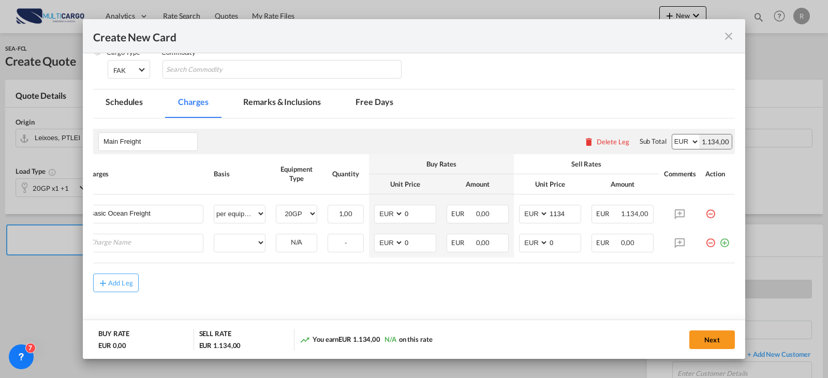
scroll to position [0, 10]
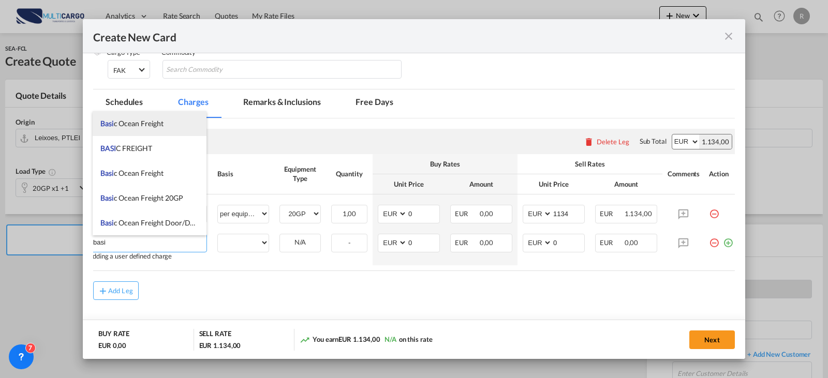
click at [144, 126] on span "Basi c Ocean Freight" at bounding box center [131, 123] width 63 height 9
type input "Basic Ocean Freight"
select select "per equipment"
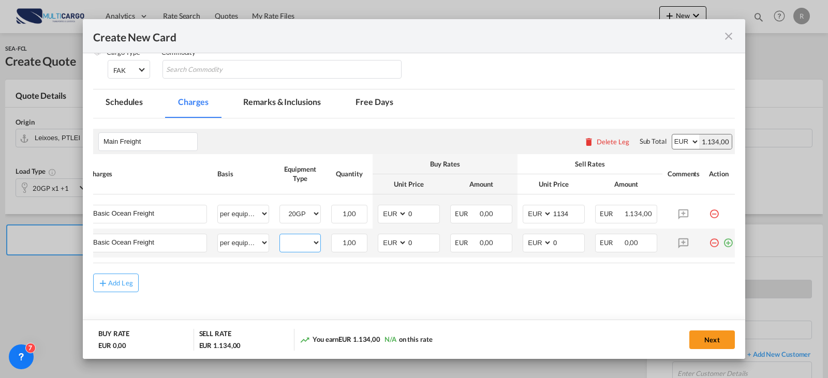
click at [298, 247] on select "20GP 40HC" at bounding box center [300, 243] width 40 height 14
select select "40HC"
click at [280, 237] on select "20GP 40HC" at bounding box center [300, 243] width 40 height 14
type input "1458"
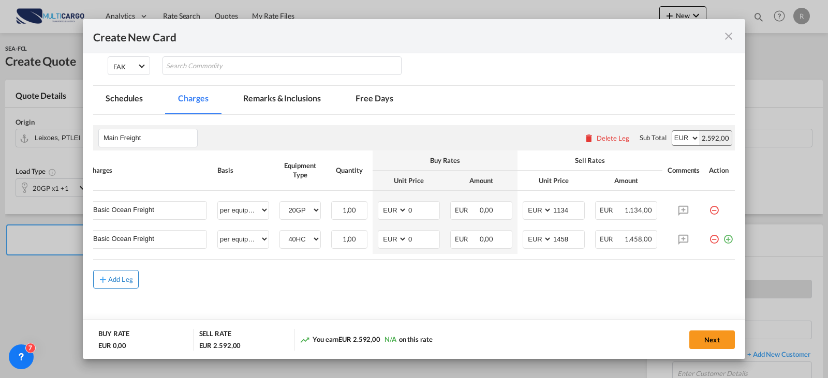
click at [115, 272] on button "Add Leg" at bounding box center [116, 279] width 46 height 19
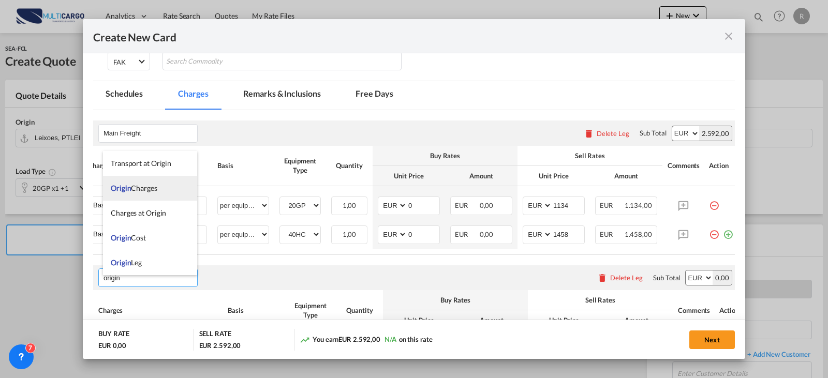
click at [127, 183] on li "Origin Charges" at bounding box center [150, 188] width 94 height 25
type input "Origin Charges"
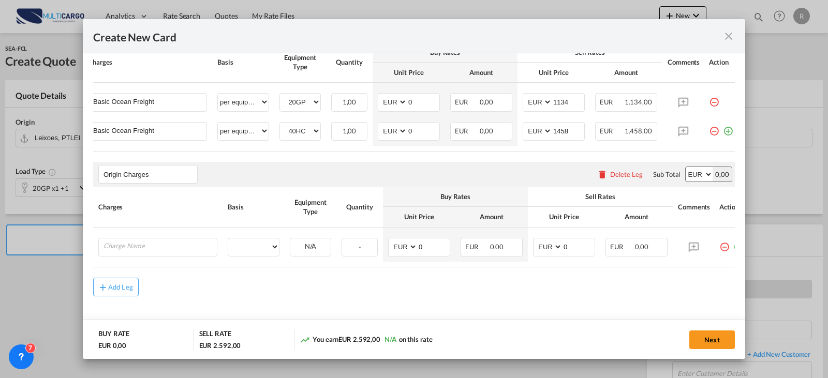
scroll to position [310, 0]
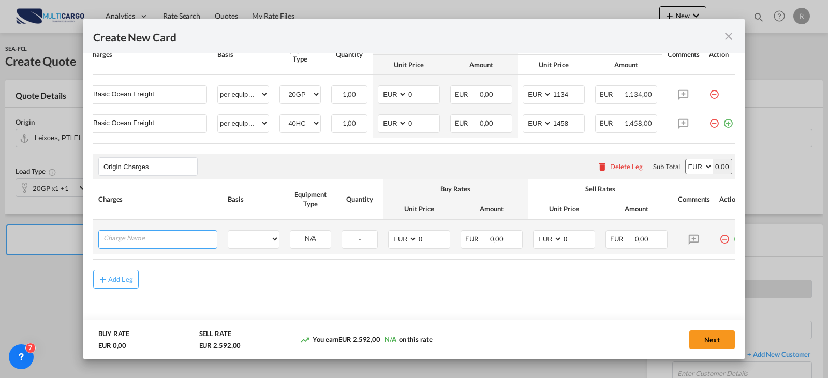
click at [170, 233] on input "Charge Name" at bounding box center [160, 239] width 113 height 16
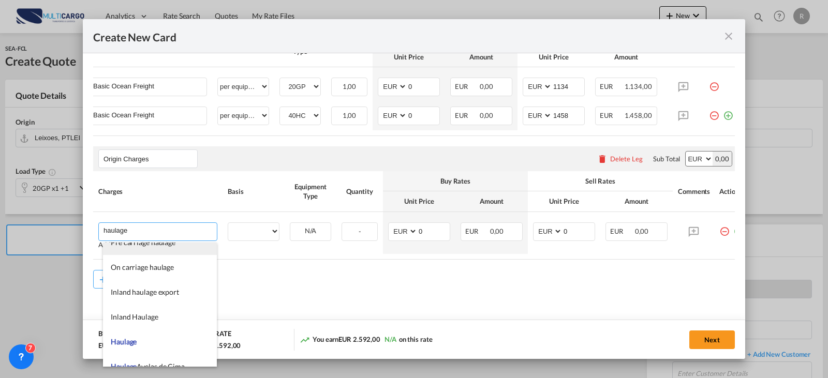
scroll to position [362, 0]
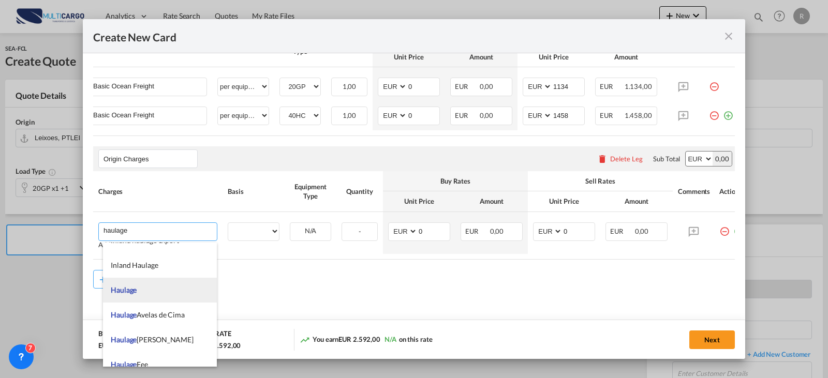
click at [167, 286] on li "Haulage" at bounding box center [160, 290] width 114 height 25
type input "Haulage"
select select "per B/L"
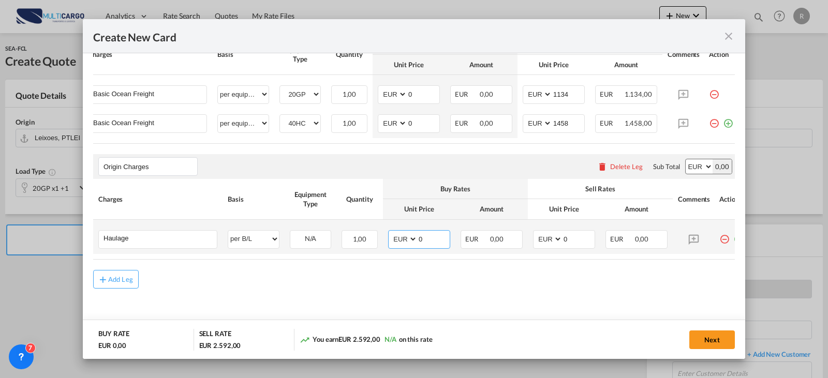
drag, startPoint x: 428, startPoint y: 238, endPoint x: 420, endPoint y: 238, distance: 8.3
click at [420, 238] on input "0" at bounding box center [434, 239] width 32 height 16
type input "285"
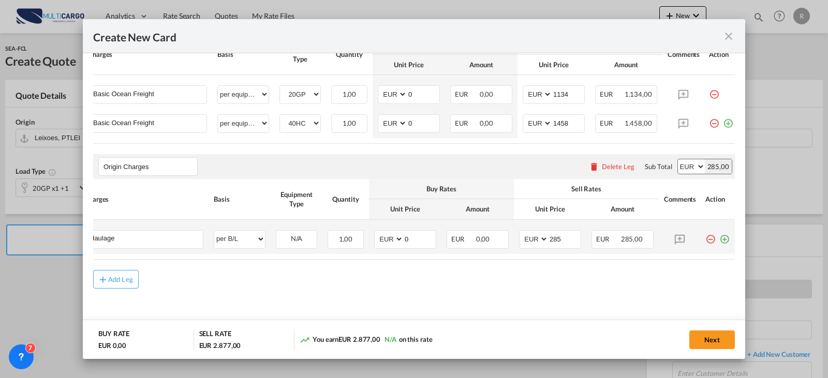
click at [719, 234] on md-icon "icon-plus-circle-outline green-400-fg" at bounding box center [724, 235] width 10 height 10
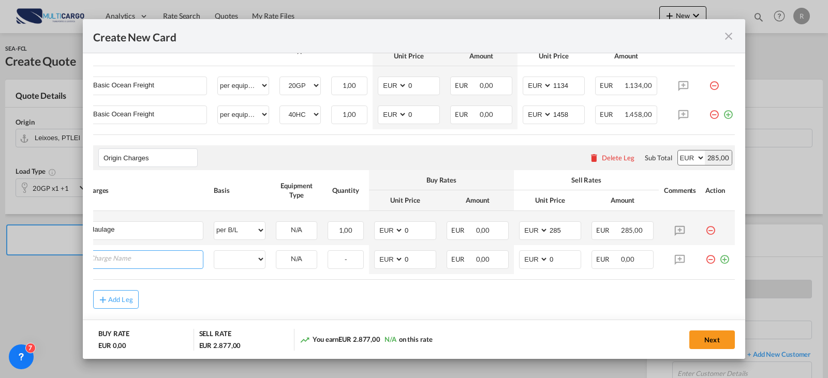
scroll to position [0, 10]
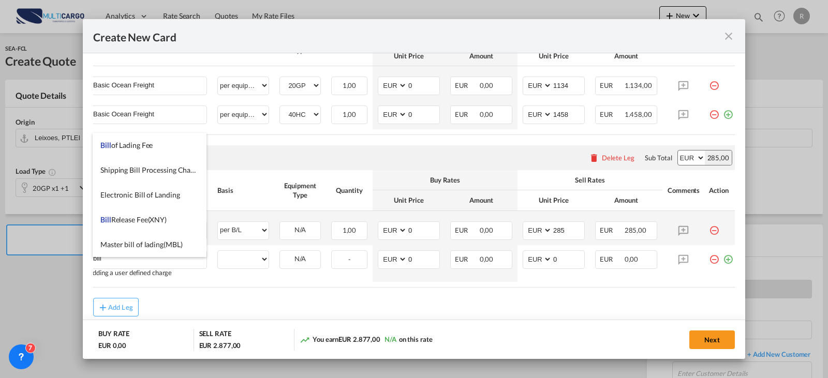
drag, startPoint x: 134, startPoint y: 150, endPoint x: 320, endPoint y: 173, distance: 187.3
click at [134, 149] on li "Bill of Lading Fee" at bounding box center [150, 145] width 114 height 25
type input "Bill of Lading Fee"
select select "per B/L"
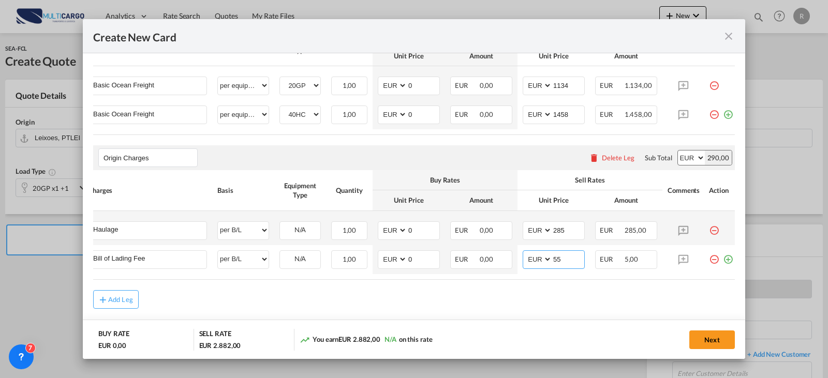
type input "55"
click at [722, 261] on div "Create New Card ..." at bounding box center [726, 256] width 14 height 10
click at [724, 261] on md-icon "icon-plus-circle-outline green-400-fg" at bounding box center [728, 256] width 10 height 10
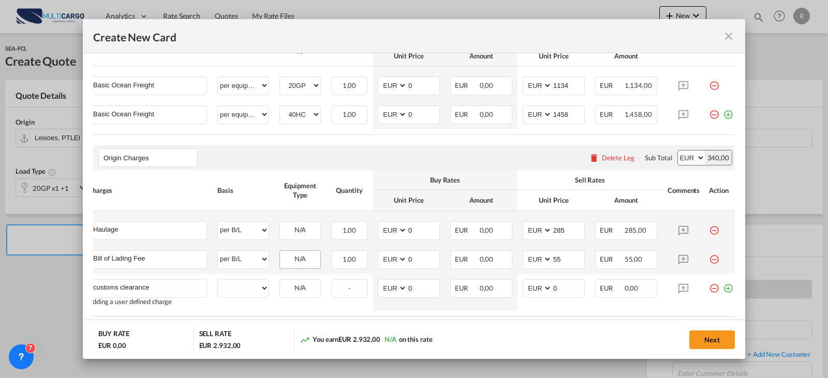
type input "customs clearance"
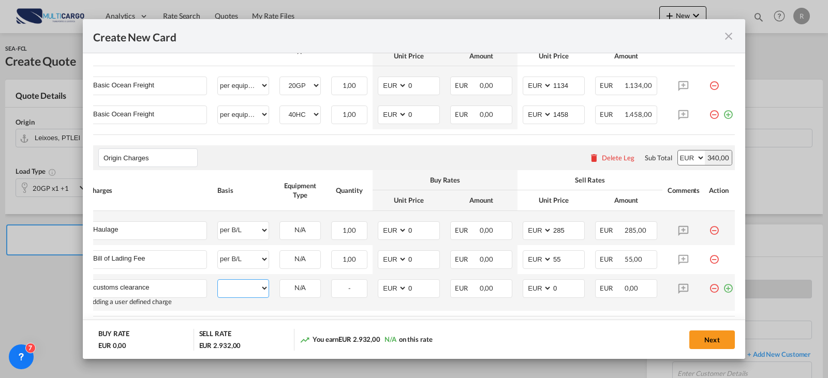
click at [246, 297] on select "per equipment per container per B/L per shipping bill per shipment per pallet p…" at bounding box center [243, 288] width 51 height 17
select select "per clearance"
click at [218, 287] on select "per equipment per container per B/L per shipping bill per shipment per pallet p…" at bounding box center [243, 288] width 51 height 17
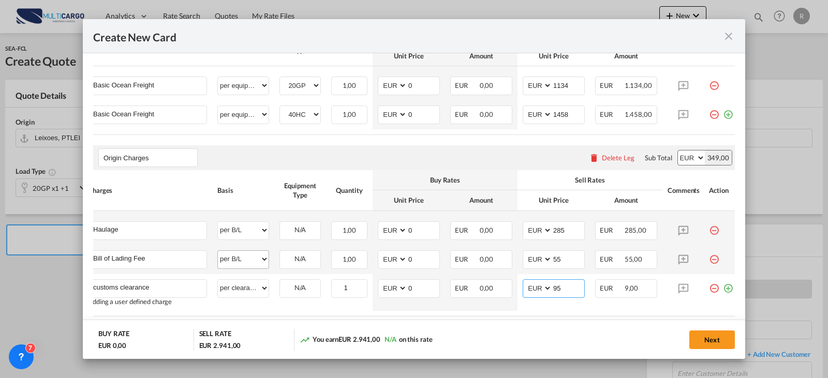
type input "95"
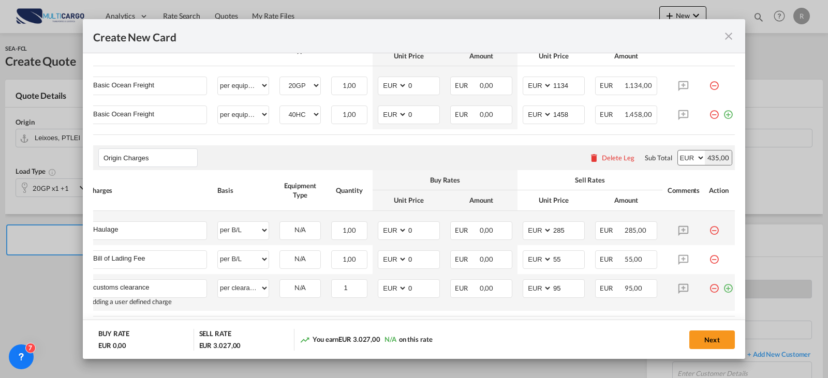
click at [727, 298] on md-dialog-content "Port of Loading PTLEI T/S Liner/Carrier Hapag-[PERSON_NAME] Service Type Origin…" at bounding box center [414, 206] width 663 height 306
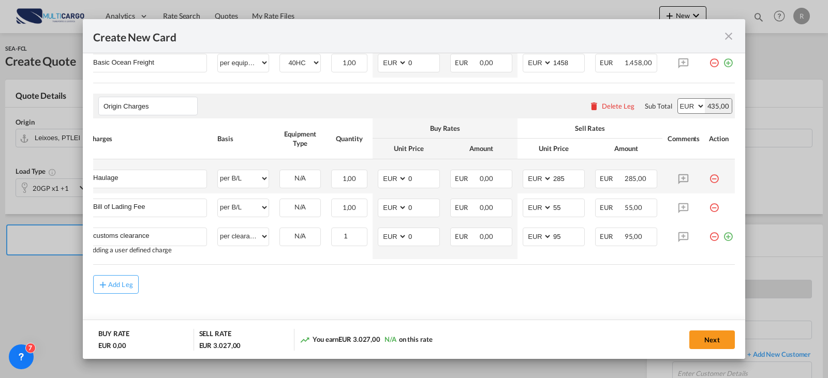
scroll to position [377, 0]
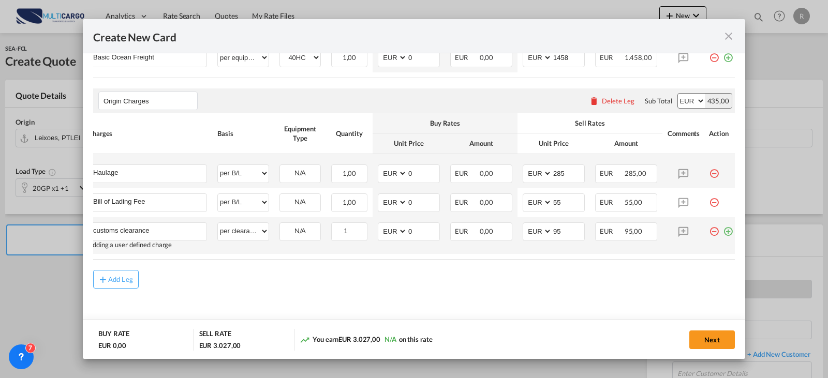
click at [724, 228] on md-icon "icon-plus-circle-outline green-400-fg" at bounding box center [728, 228] width 10 height 10
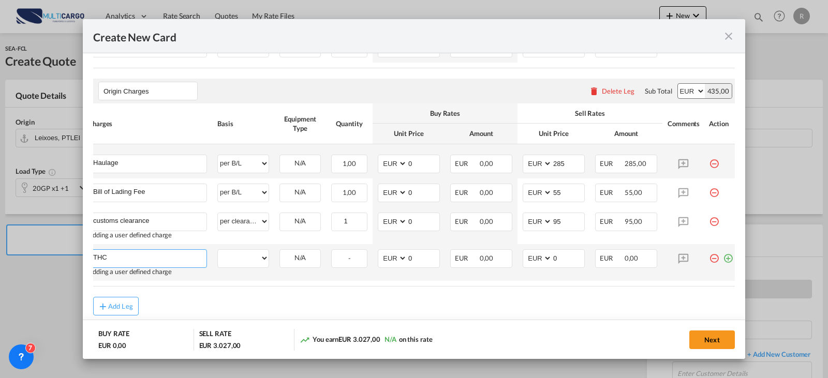
type input "THC"
click at [253, 281] on td "per equipment per container per B/L per shipping bill per shipment per pallet p…" at bounding box center [243, 262] width 62 height 37
click at [254, 267] on select "per equipment per container per B/L per shipping bill per shipment per pallet p…" at bounding box center [243, 258] width 51 height 17
select select "per container"
click at [218, 257] on select "per equipment per container per B/L per shipping bill per shipment per pallet p…" at bounding box center [243, 258] width 51 height 17
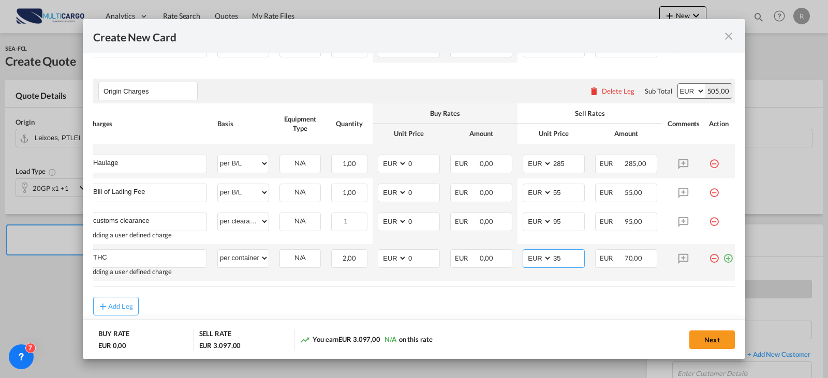
type input "3"
type input "235"
click at [725, 260] on md-icon "icon-plus-circle-outline green-400-fg" at bounding box center [728, 254] width 10 height 10
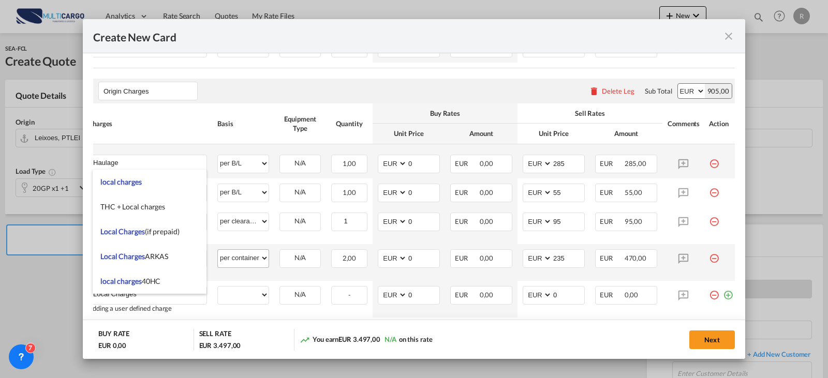
type input "Local Charges"
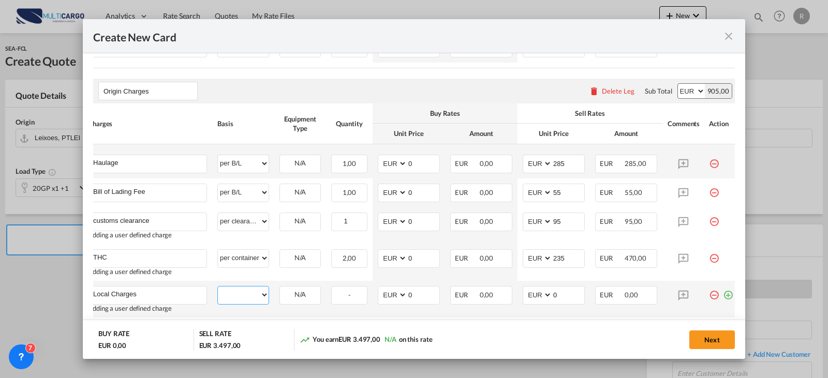
click at [257, 299] on select "per equipment per container per B/L per shipping bill per shipment per pallet p…" at bounding box center [243, 295] width 51 height 17
select select "per container"
click at [218, 293] on select "per equipment per container per B/L per shipping bill per shipment per pallet p…" at bounding box center [243, 295] width 51 height 17
type input "95"
click at [723, 297] on md-icon "icon-plus-circle-outline green-400-fg" at bounding box center [728, 291] width 10 height 10
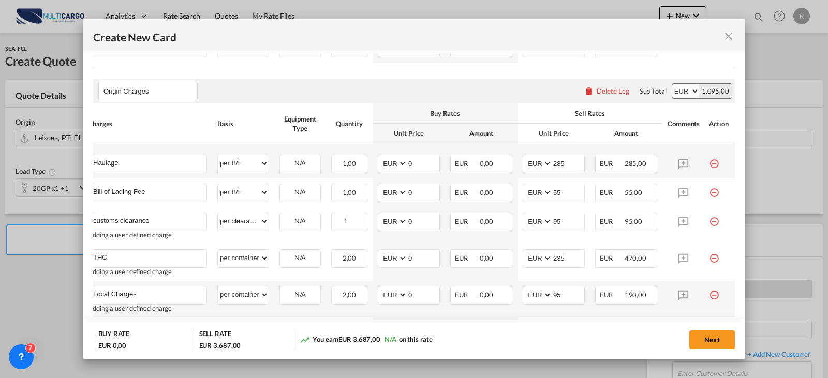
scroll to position [480, 0]
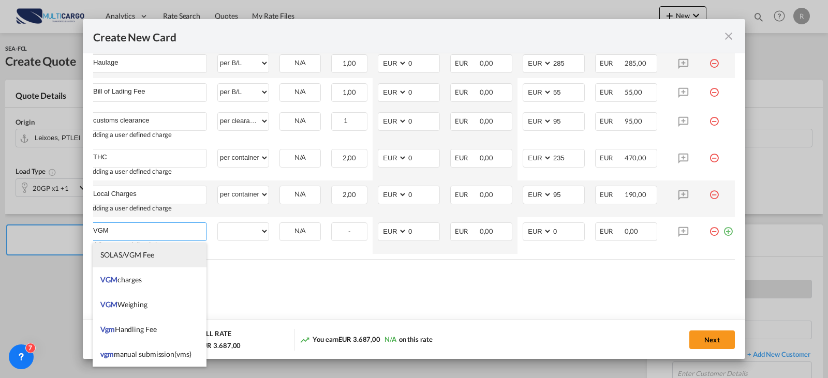
click at [154, 252] on span "SOLAS/VGM Fee" at bounding box center [127, 255] width 54 height 9
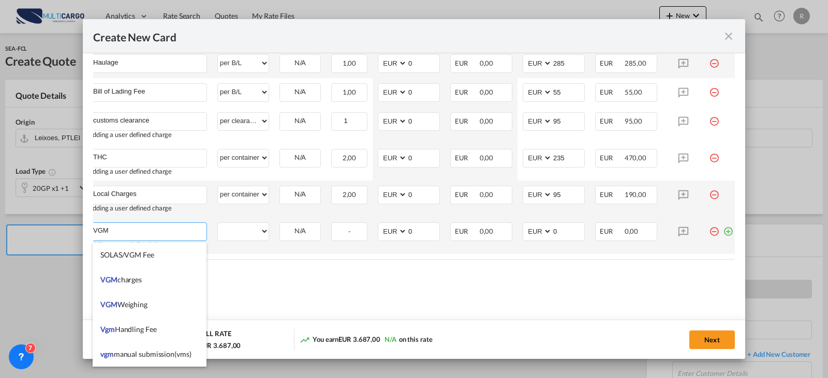
type input "SOLAS/VGM Fee"
select select "per B/L"
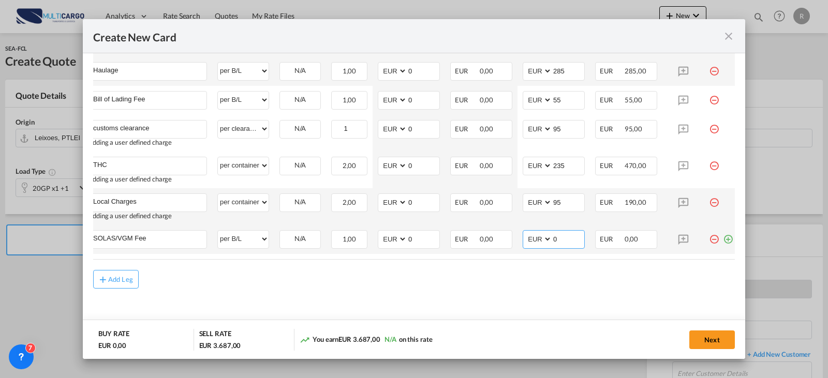
click at [580, 235] on input "0" at bounding box center [568, 239] width 32 height 16
type input "30"
click at [696, 339] on button "Next" at bounding box center [712, 340] width 46 height 19
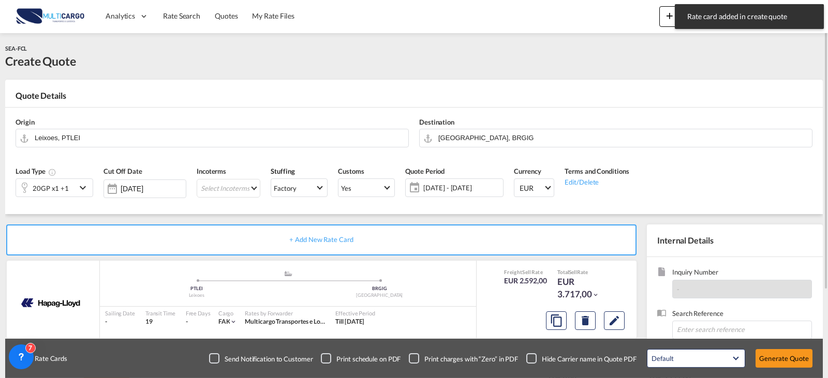
scroll to position [104, 0]
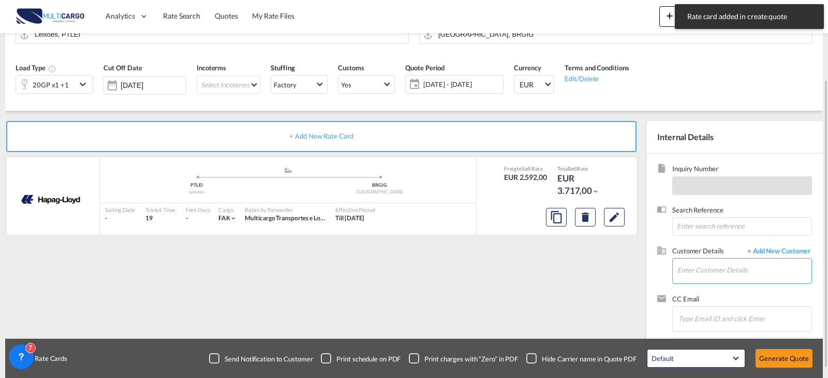
click at [727, 271] on input "Enter Customer Details" at bounding box center [745, 270] width 134 height 23
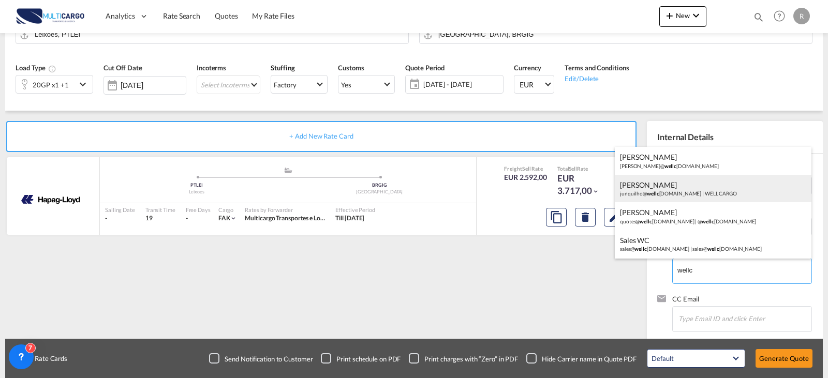
click at [707, 191] on div "[PERSON_NAME]@ wellc [DOMAIN_NAME] | WELL CARGO" at bounding box center [713, 189] width 197 height 28
type input "WELL CARGO, [PERSON_NAME], [EMAIL_ADDRESS][DOMAIN_NAME]"
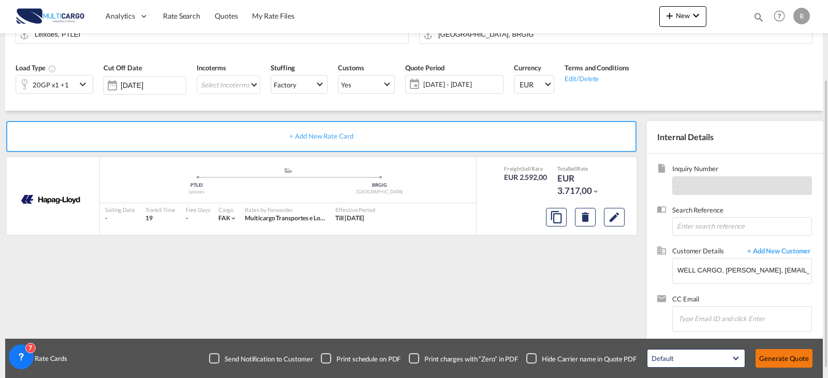
click at [803, 360] on button "Generate Quote" at bounding box center [784, 358] width 57 height 19
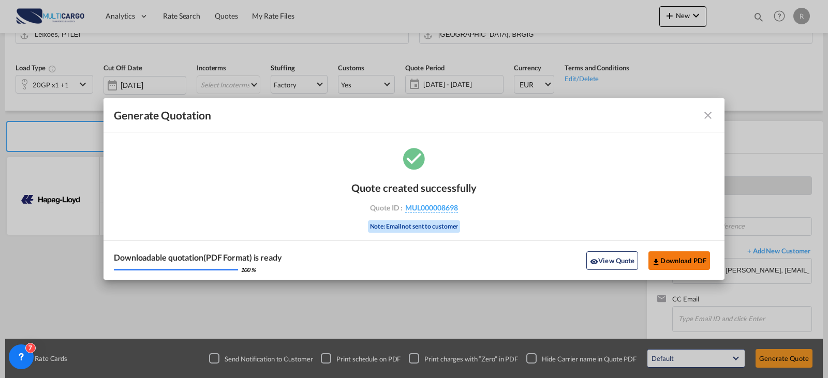
click at [698, 261] on button "Download PDF" at bounding box center [680, 261] width 62 height 19
